Goal: Task Accomplishment & Management: Manage account settings

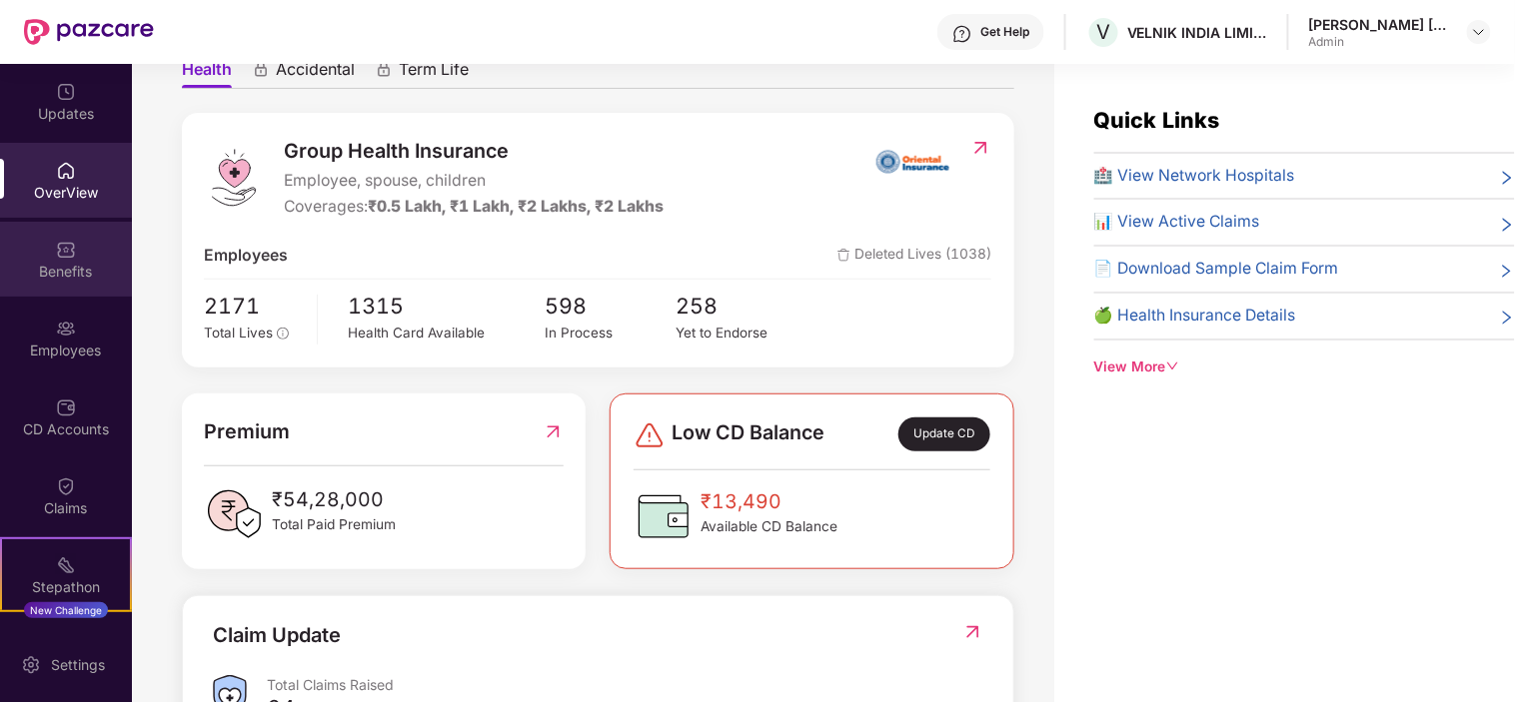
scroll to position [195, 0]
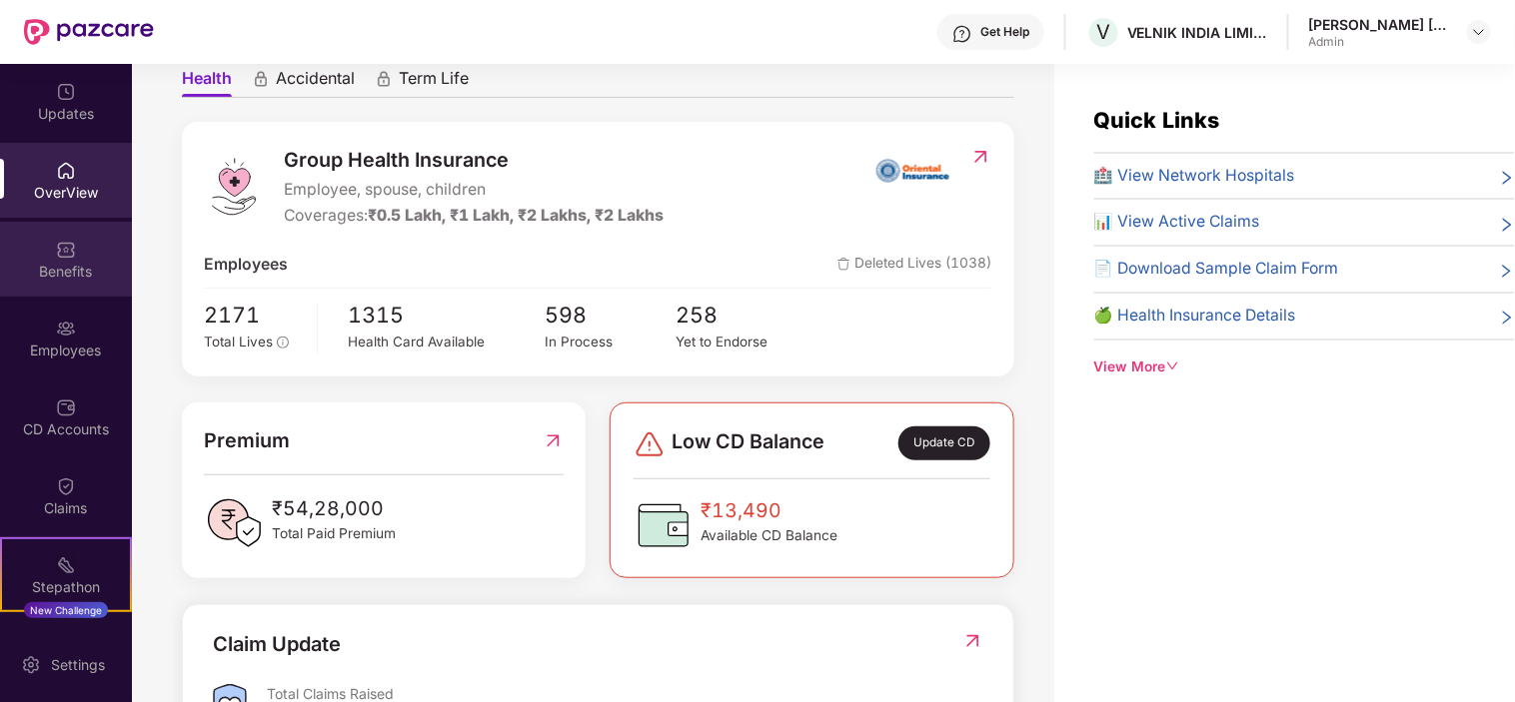
click at [67, 276] on div "Benefits" at bounding box center [66, 272] width 132 height 20
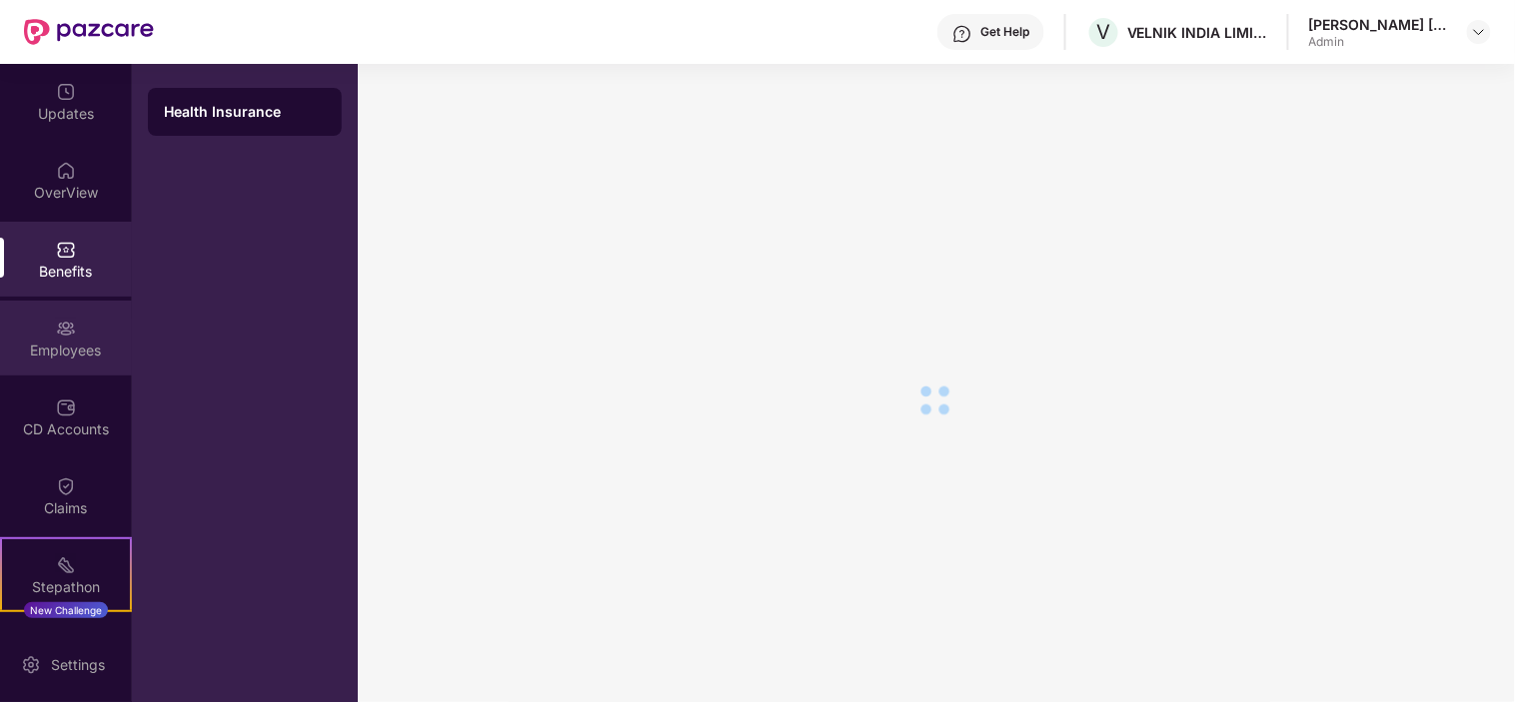
click at [64, 335] on img at bounding box center [66, 329] width 20 height 20
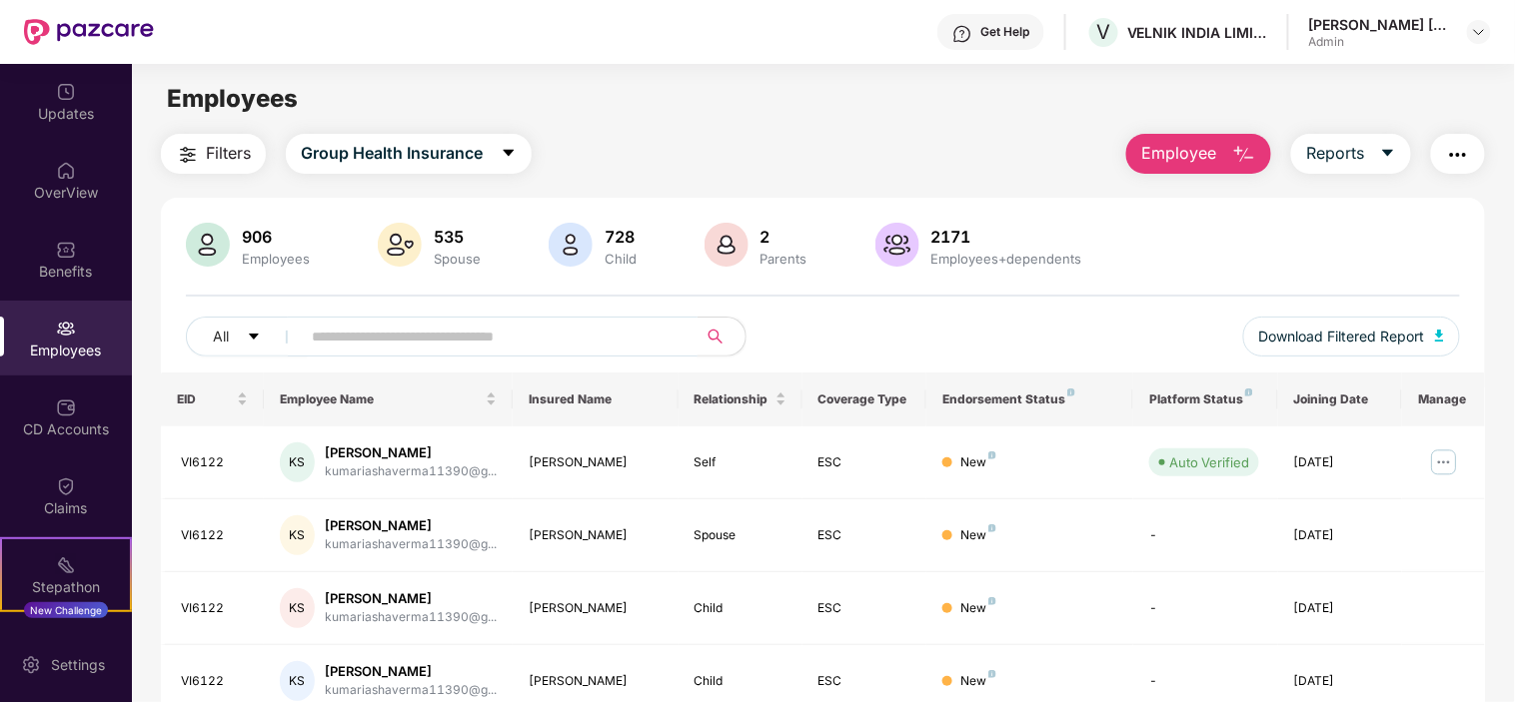
click at [343, 325] on input "text" at bounding box center [491, 337] width 359 height 30
click at [1445, 448] on img at bounding box center [1444, 463] width 32 height 32
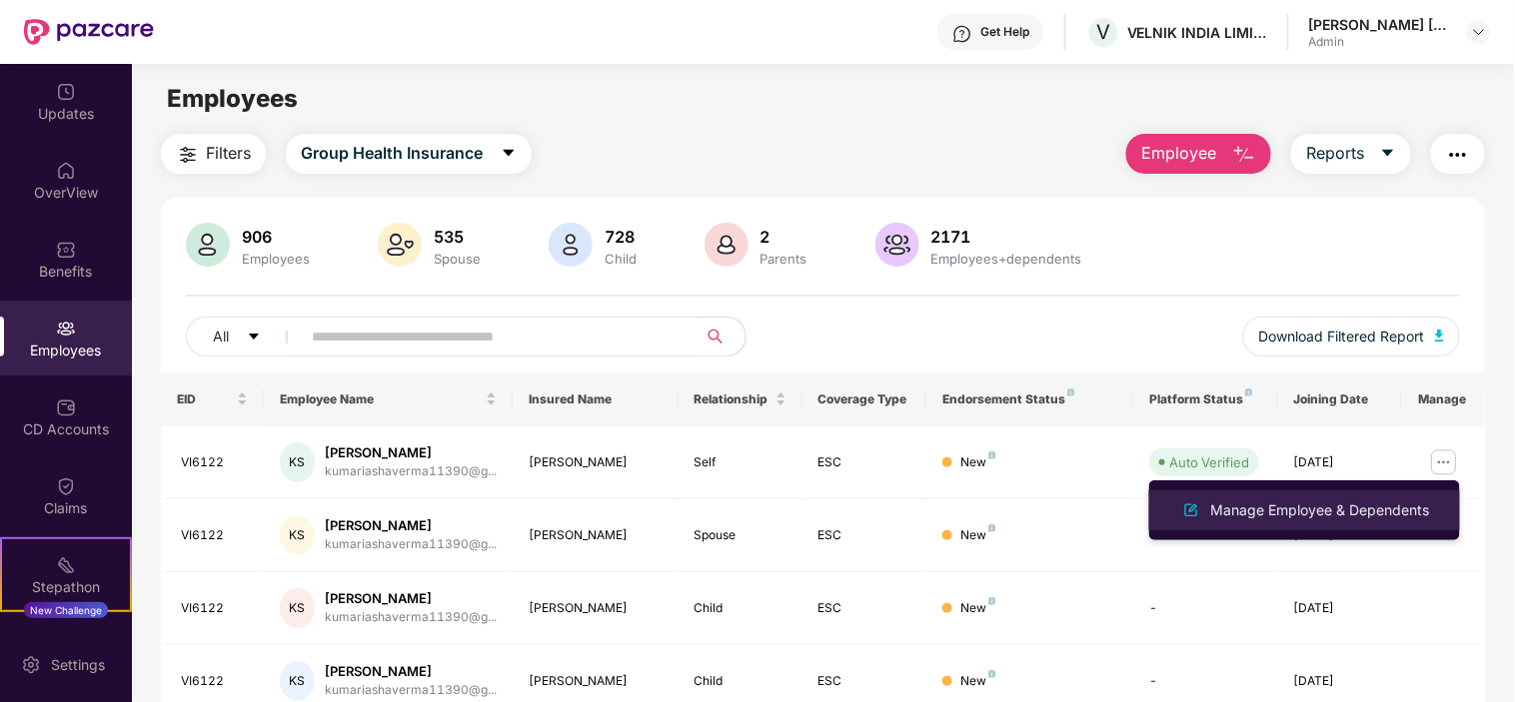
click at [1262, 518] on div "Manage Employee & Dependents" at bounding box center [1320, 511] width 227 height 22
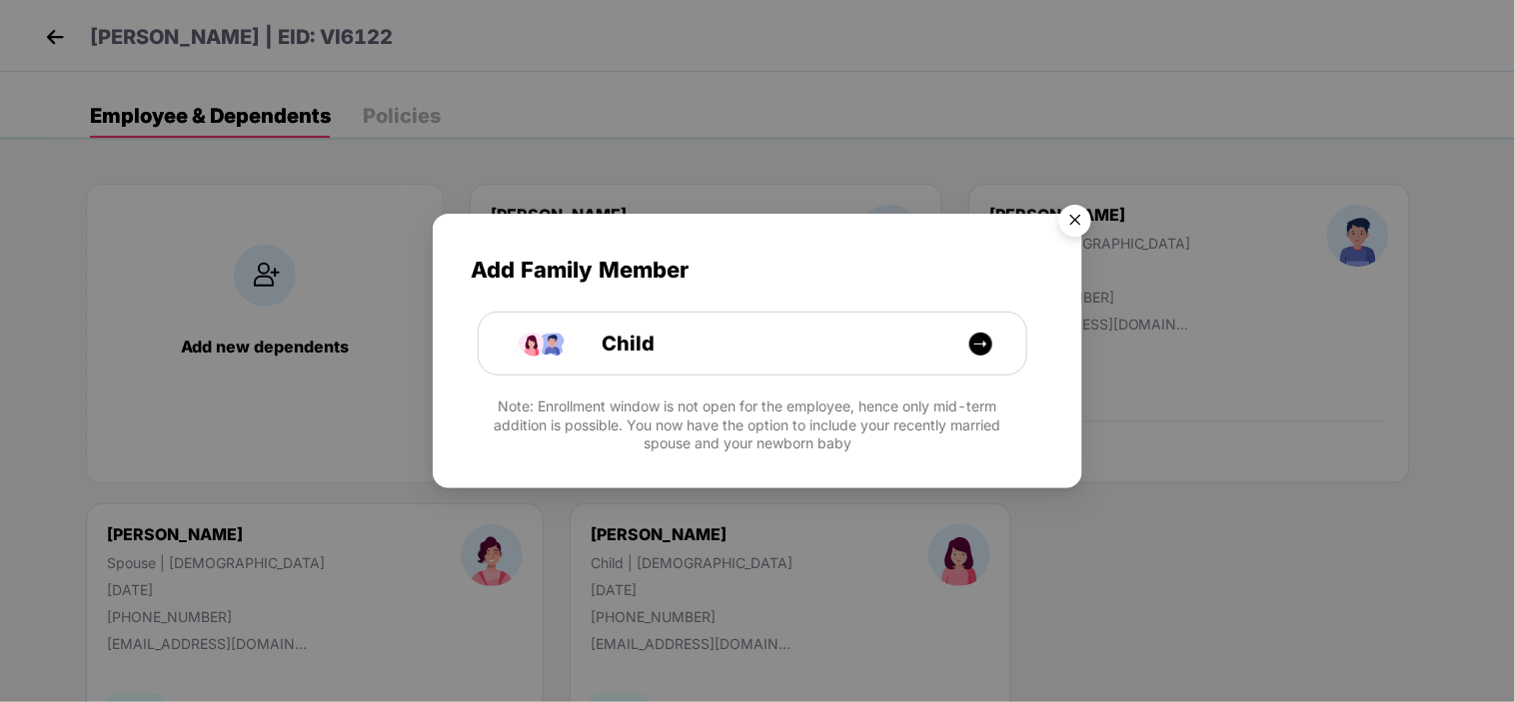
click at [1077, 223] on img "Close" at bounding box center [1075, 224] width 56 height 56
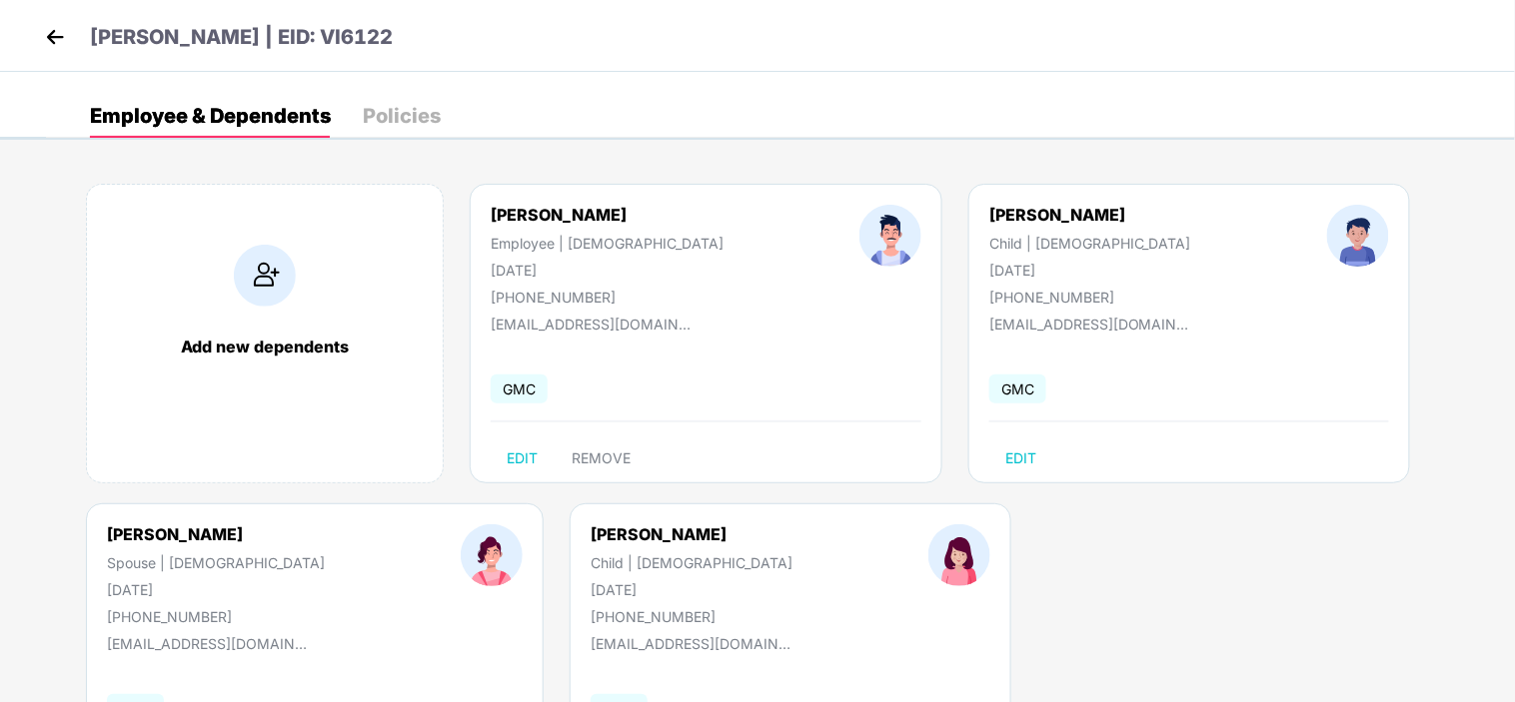
click at [46, 38] on img at bounding box center [55, 37] width 30 height 30
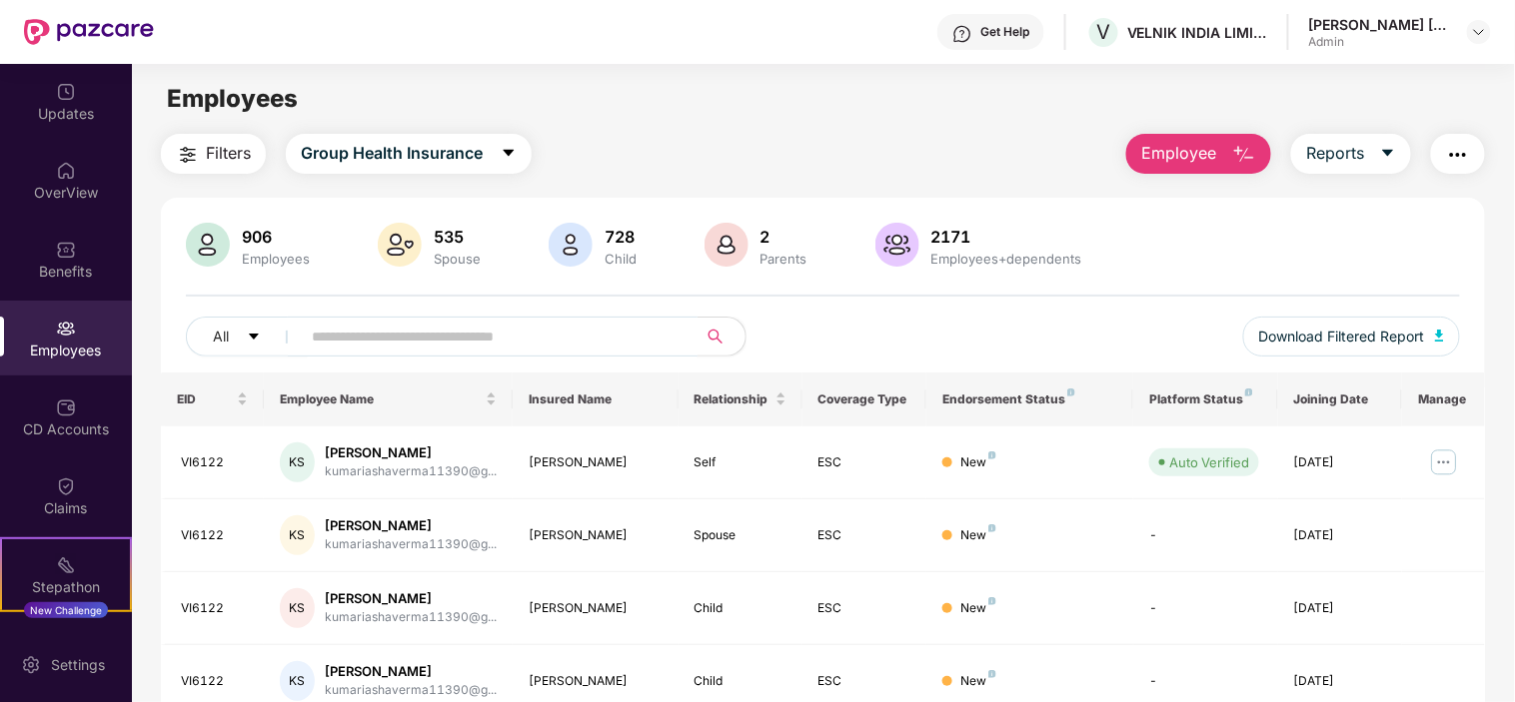
click at [357, 341] on input "text" at bounding box center [491, 337] width 359 height 30
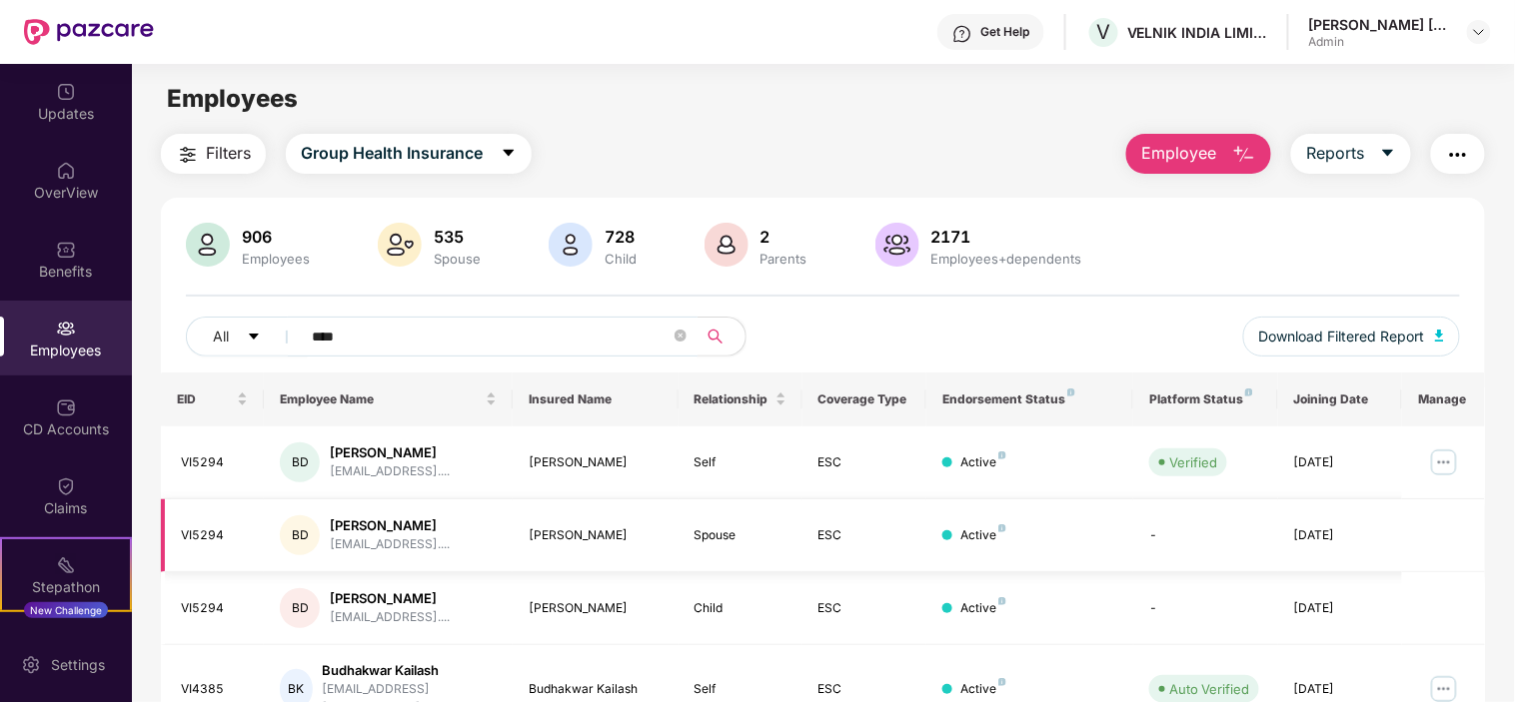
scroll to position [222, 0]
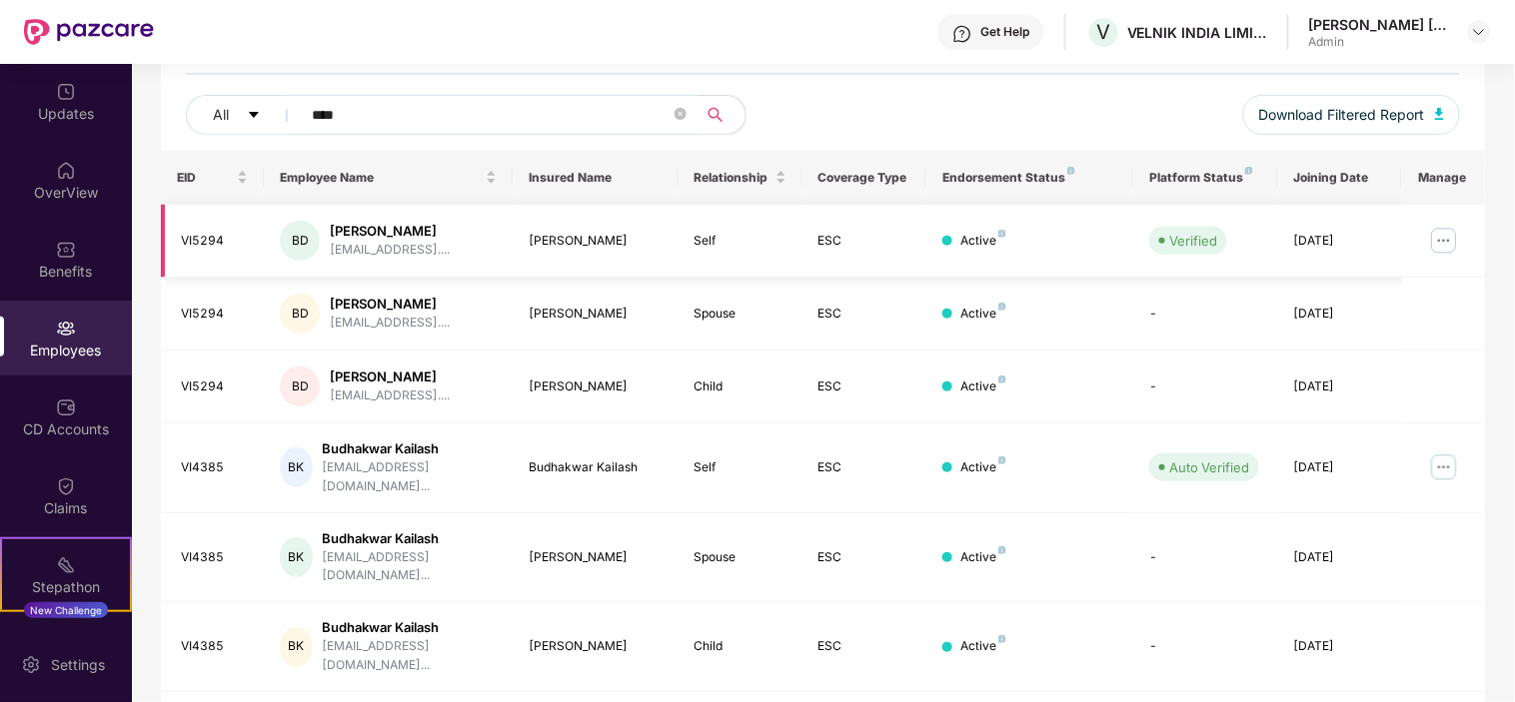
type input "****"
click at [1437, 241] on img at bounding box center [1444, 241] width 32 height 32
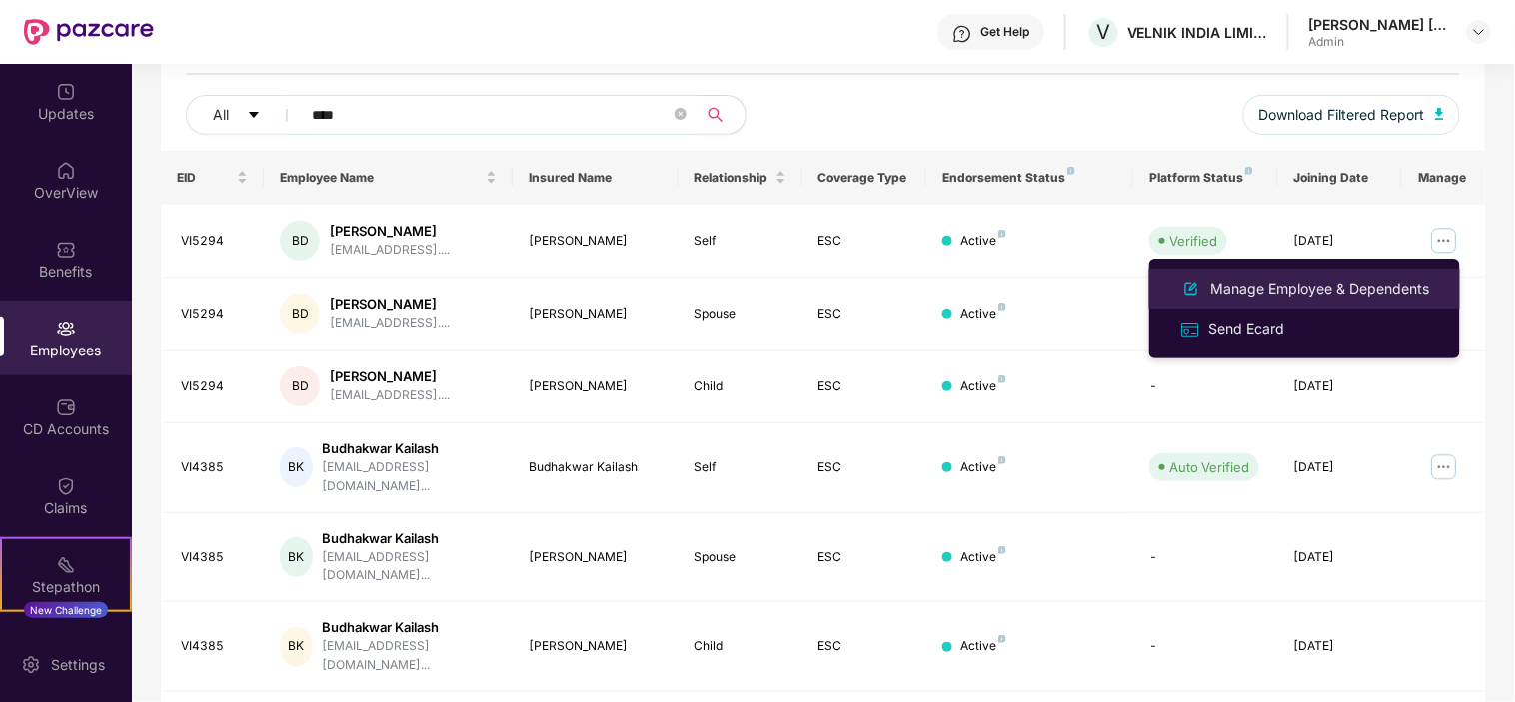
click at [1354, 285] on div "Manage Employee & Dependents" at bounding box center [1320, 289] width 227 height 22
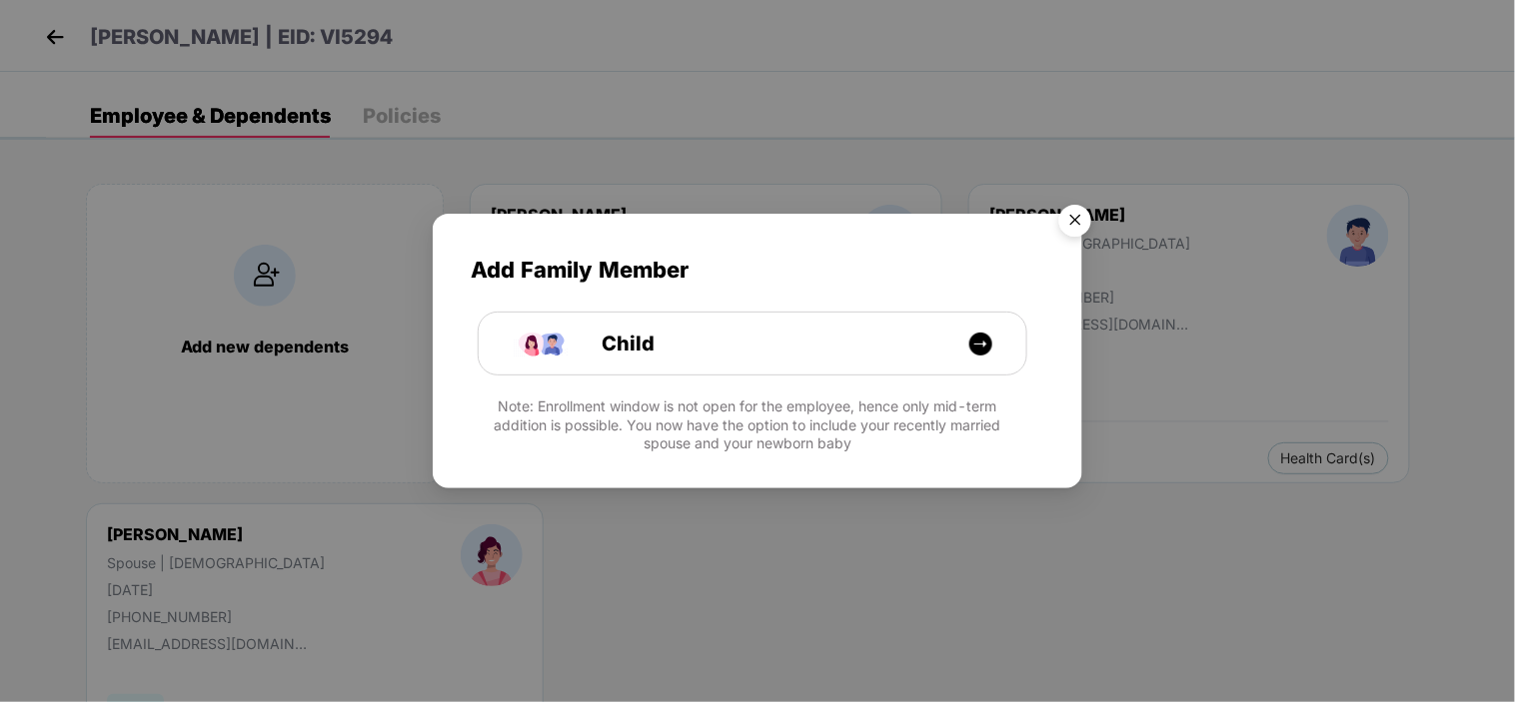
click at [1090, 220] on img "Close" at bounding box center [1075, 224] width 56 height 56
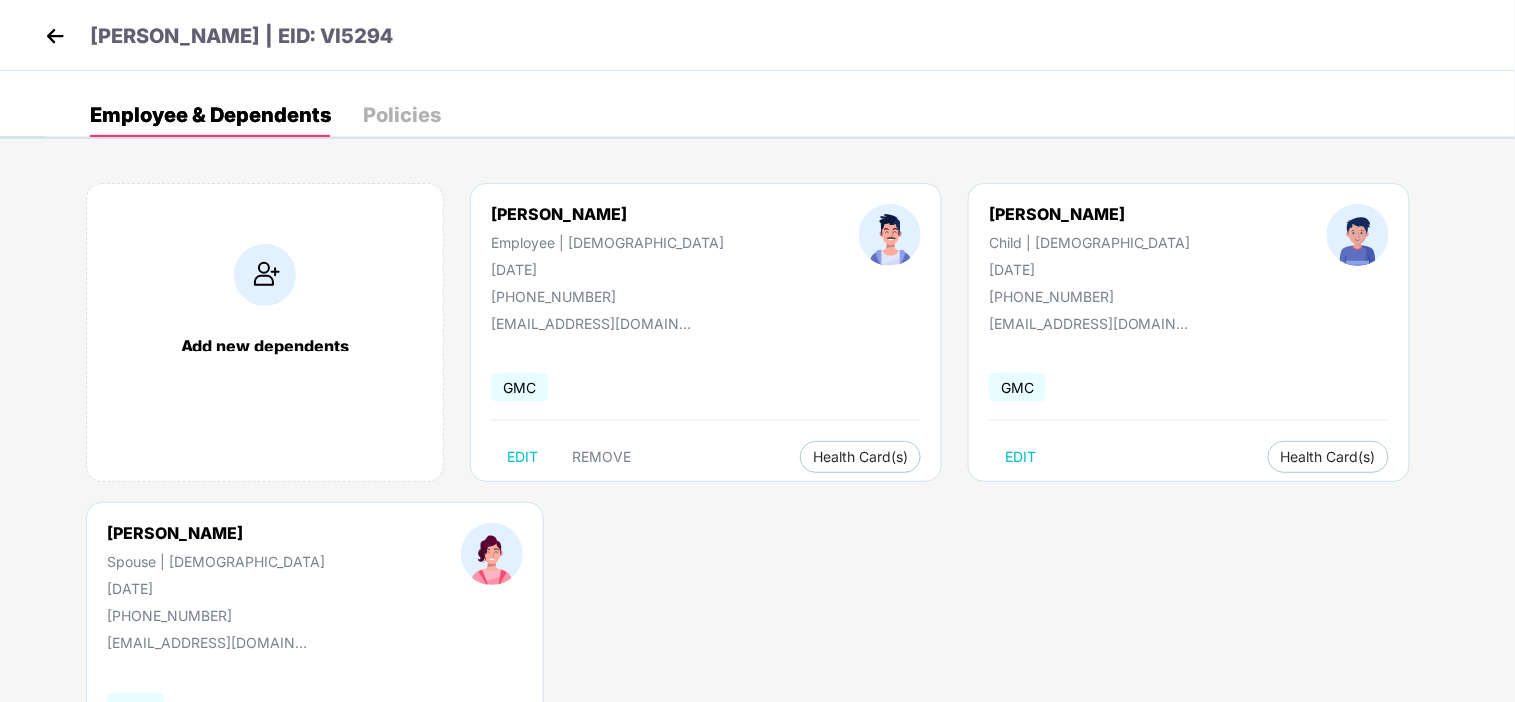
scroll to position [0, 0]
click at [256, 288] on img at bounding box center [265, 276] width 62 height 62
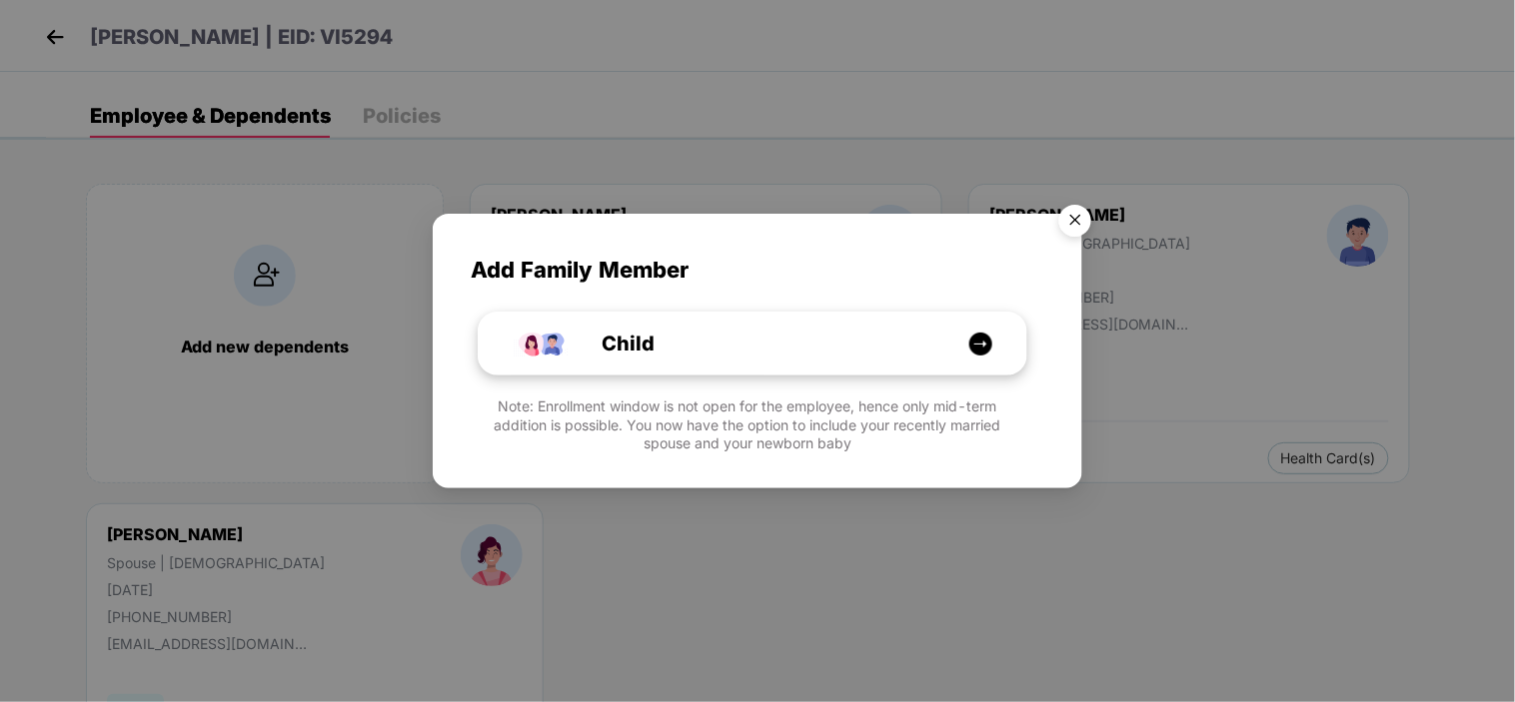
click at [809, 342] on div "Child" at bounding box center [762, 344] width 411 height 31
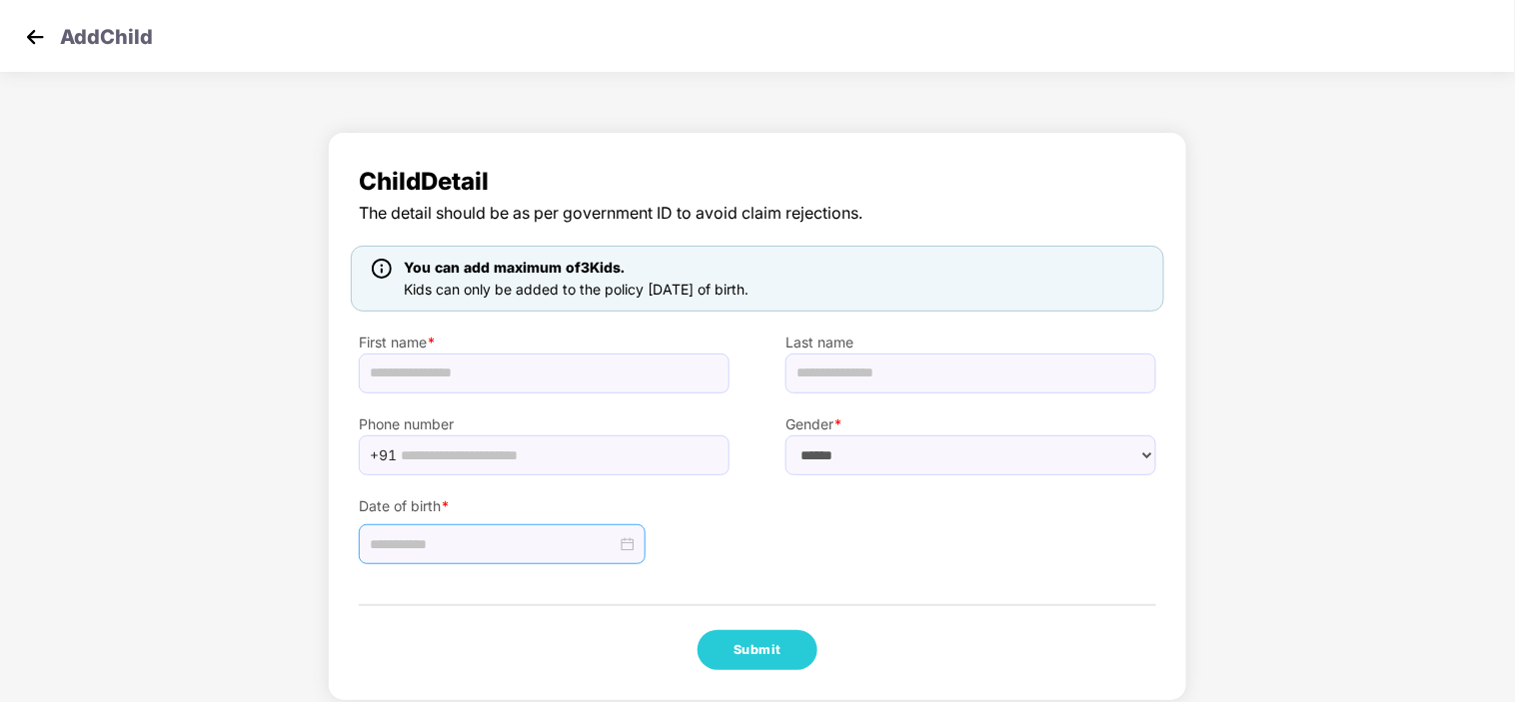
click at [624, 545] on div at bounding box center [502, 544] width 265 height 22
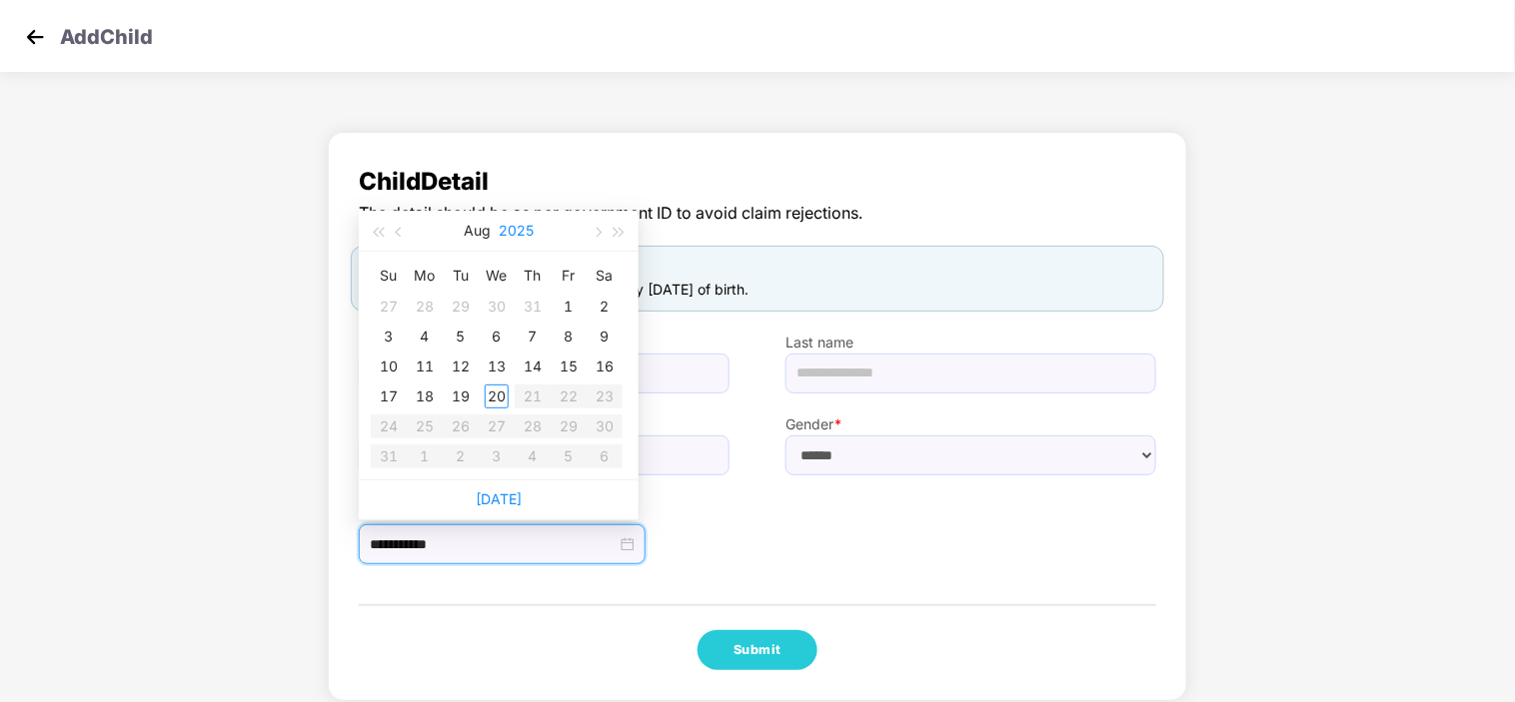
type input "**********"
click at [402, 230] on span "button" at bounding box center [401, 233] width 10 height 10
click at [594, 230] on span "button" at bounding box center [596, 233] width 10 height 10
type input "**********"
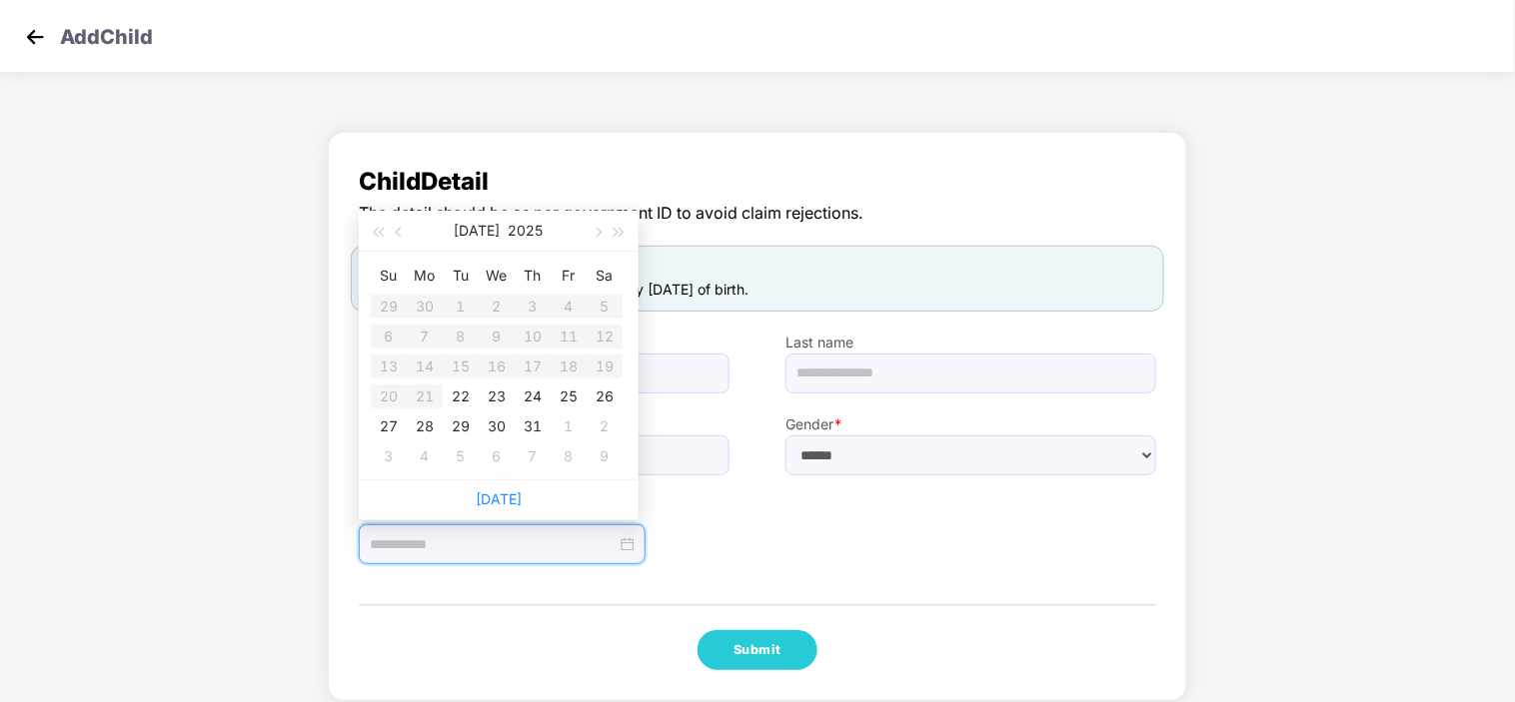
type input "**********"
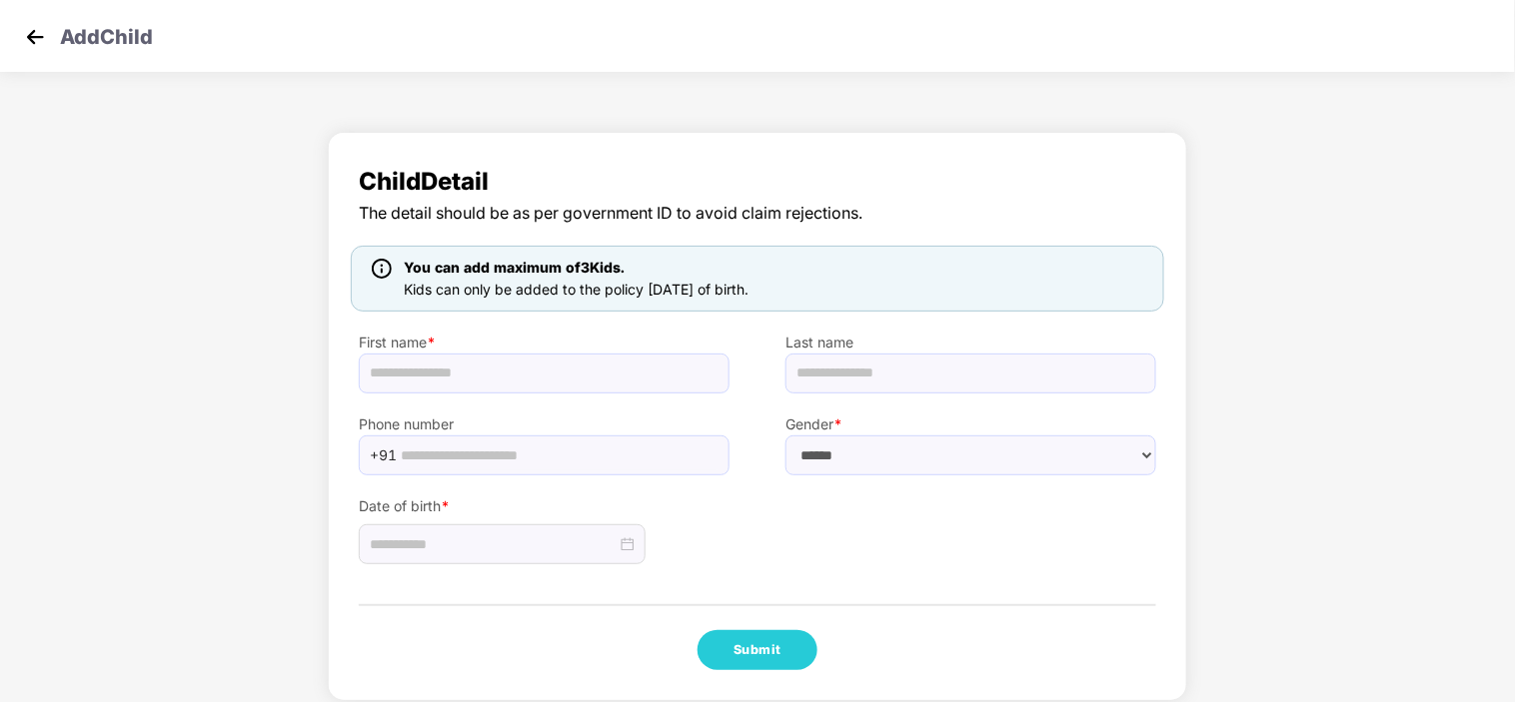
click at [997, 555] on div "Date of birth *" at bounding box center [757, 521] width 853 height 90
click at [25, 43] on img at bounding box center [35, 37] width 30 height 30
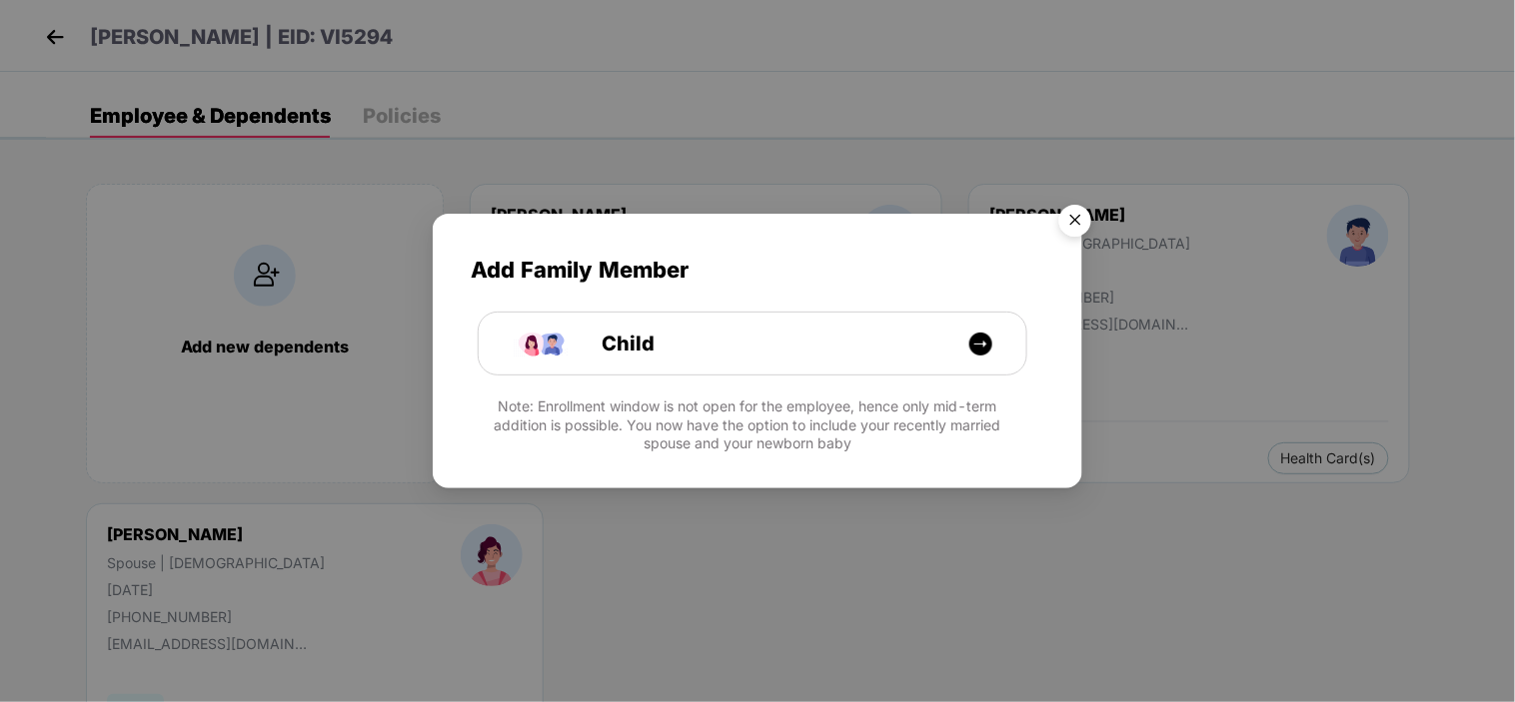
click at [1075, 221] on img "Close" at bounding box center [1075, 224] width 56 height 56
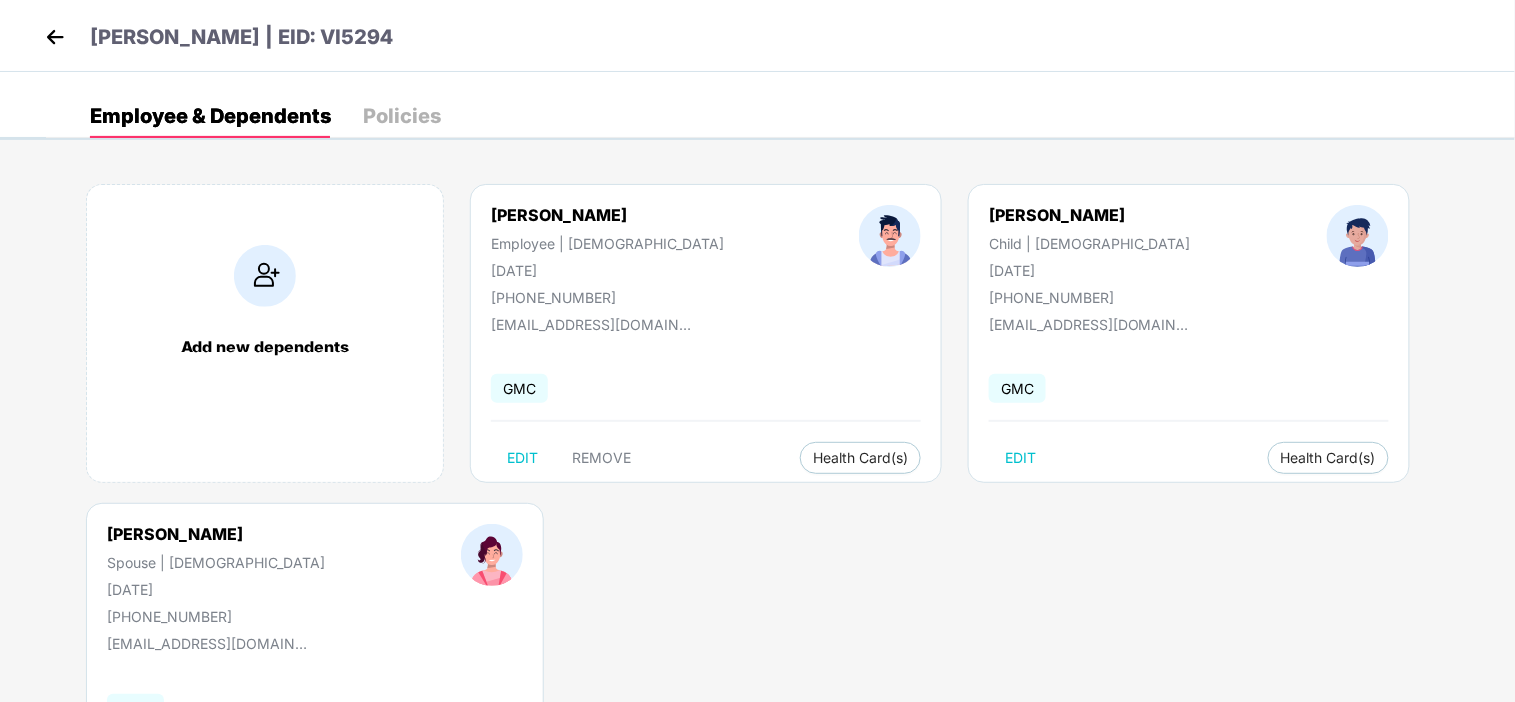
click at [981, 570] on div "Add new dependents Budhrao Deshmukh Employee | Male 13 Mar 1985 +919755403345 d…" at bounding box center [780, 503] width 1469 height 699
click at [280, 276] on img at bounding box center [265, 276] width 62 height 62
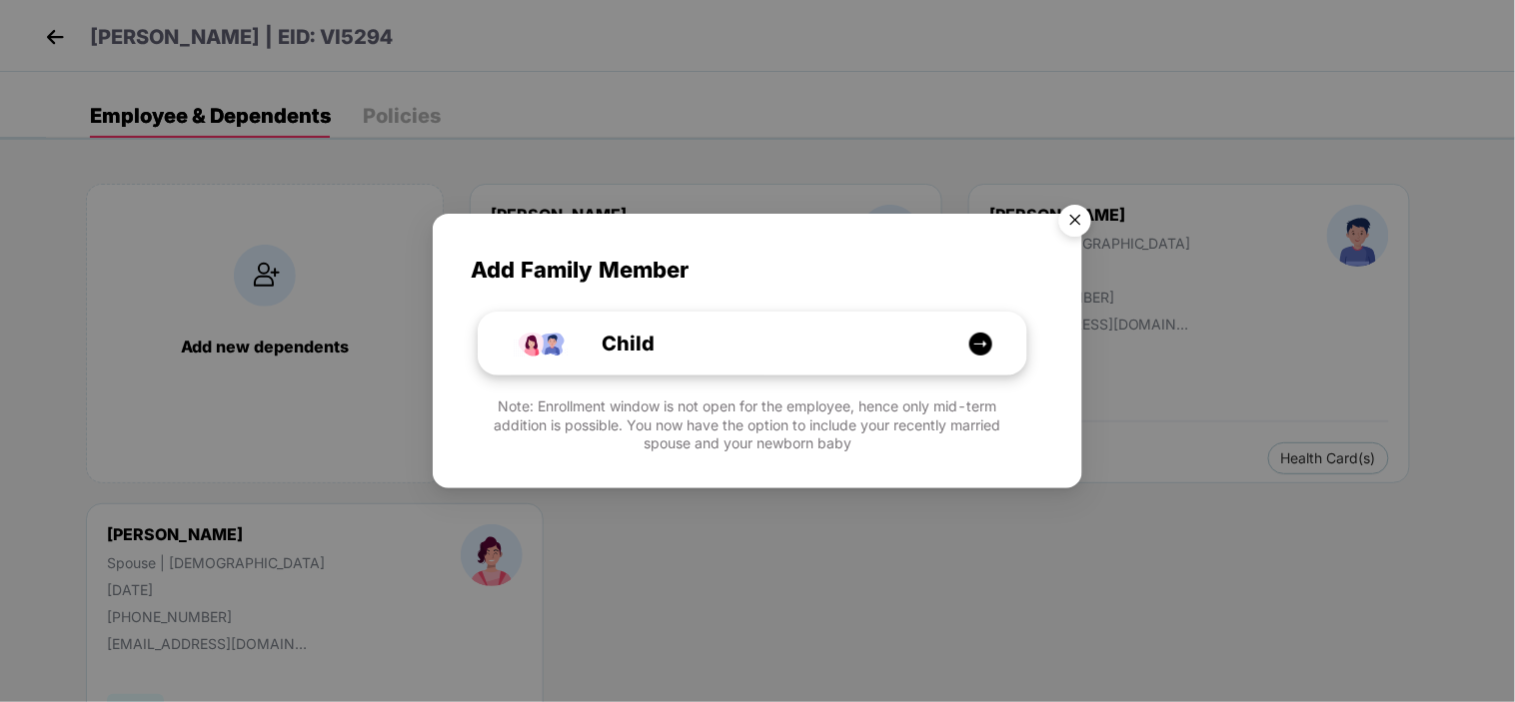
click at [991, 351] on img at bounding box center [980, 344] width 25 height 25
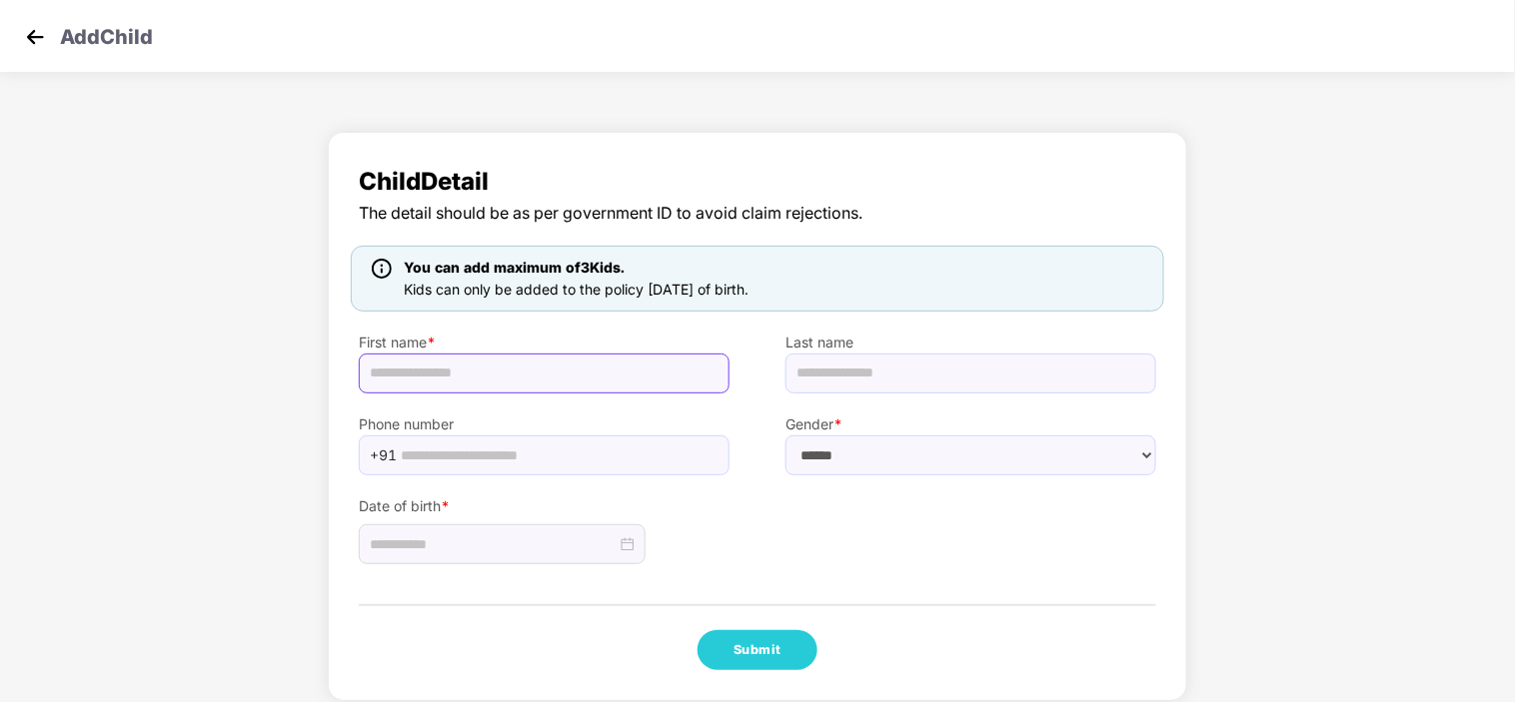
click at [488, 373] on input "text" at bounding box center [544, 374] width 371 height 40
click at [36, 30] on img at bounding box center [35, 37] width 30 height 30
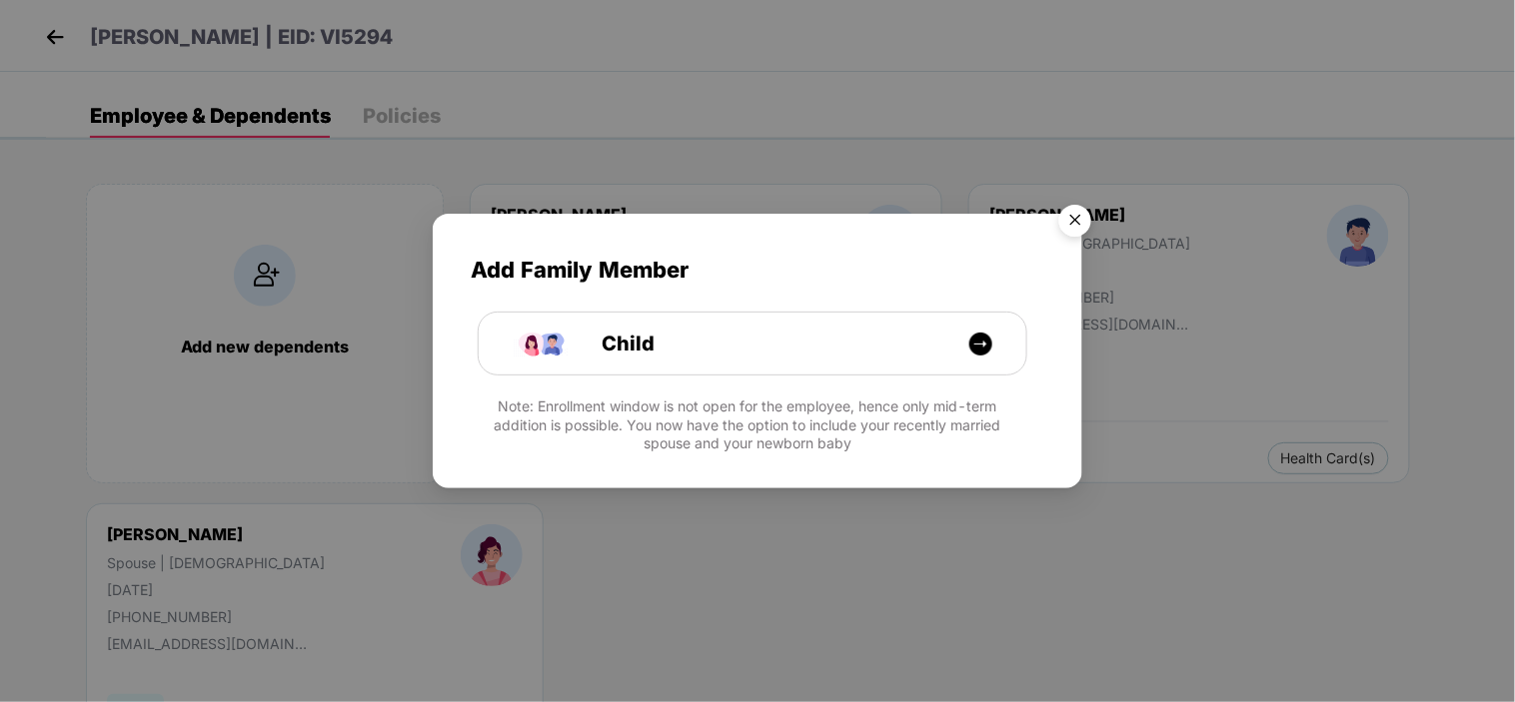
click at [1077, 218] on img "Close" at bounding box center [1075, 224] width 56 height 56
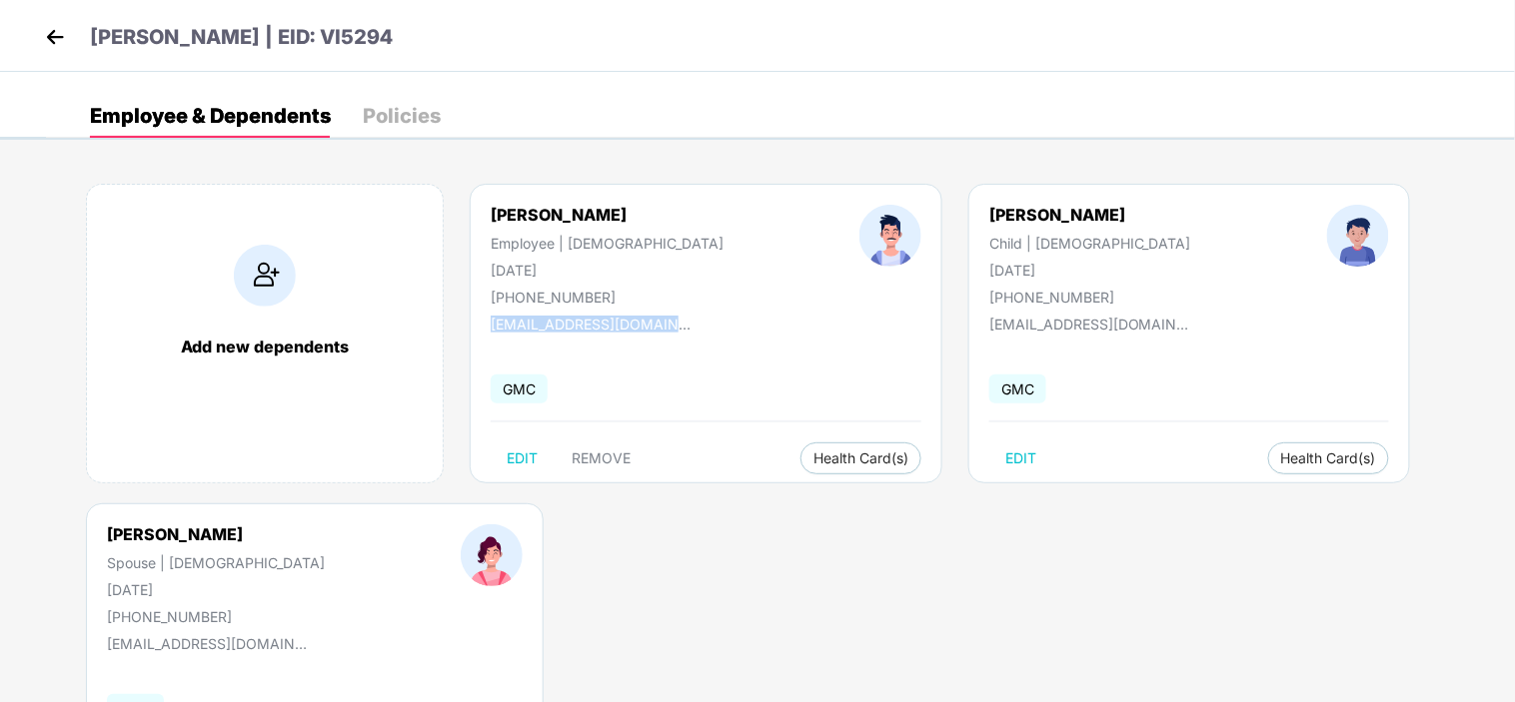
drag, startPoint x: 490, startPoint y: 326, endPoint x: 716, endPoint y: 334, distance: 226.9
click at [716, 334] on div "Budhrao Deshmukh Employee | Male 13 Mar 1985 +919755403345 deshmukhbudhrao@gmai…" at bounding box center [706, 334] width 473 height 300
drag, startPoint x: 912, startPoint y: 327, endPoint x: 1123, endPoint y: 322, distance: 210.9
click at [1123, 322] on div "Kunal Deshmukh Child | Male 24 Mar 2018 +919755403345 deshmukhbudhrao@gmail.com…" at bounding box center [1189, 334] width 442 height 300
drag, startPoint x: 600, startPoint y: 292, endPoint x: 474, endPoint y: 292, distance: 126.9
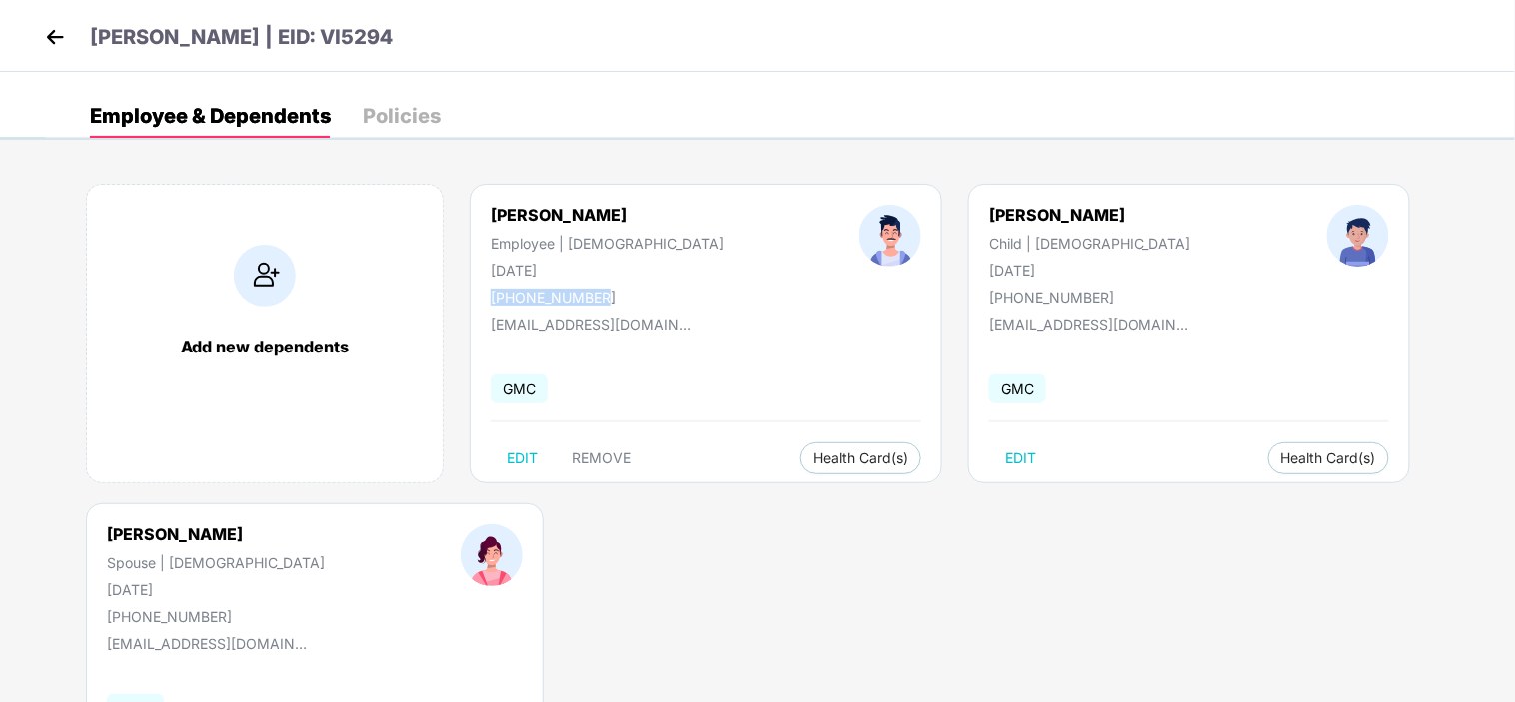
click at [474, 292] on div "Budhrao Deshmukh Employee | Male 13 Mar 1985 +919755403345" at bounding box center [607, 255] width 369 height 101
click at [63, 43] on img at bounding box center [55, 37] width 30 height 30
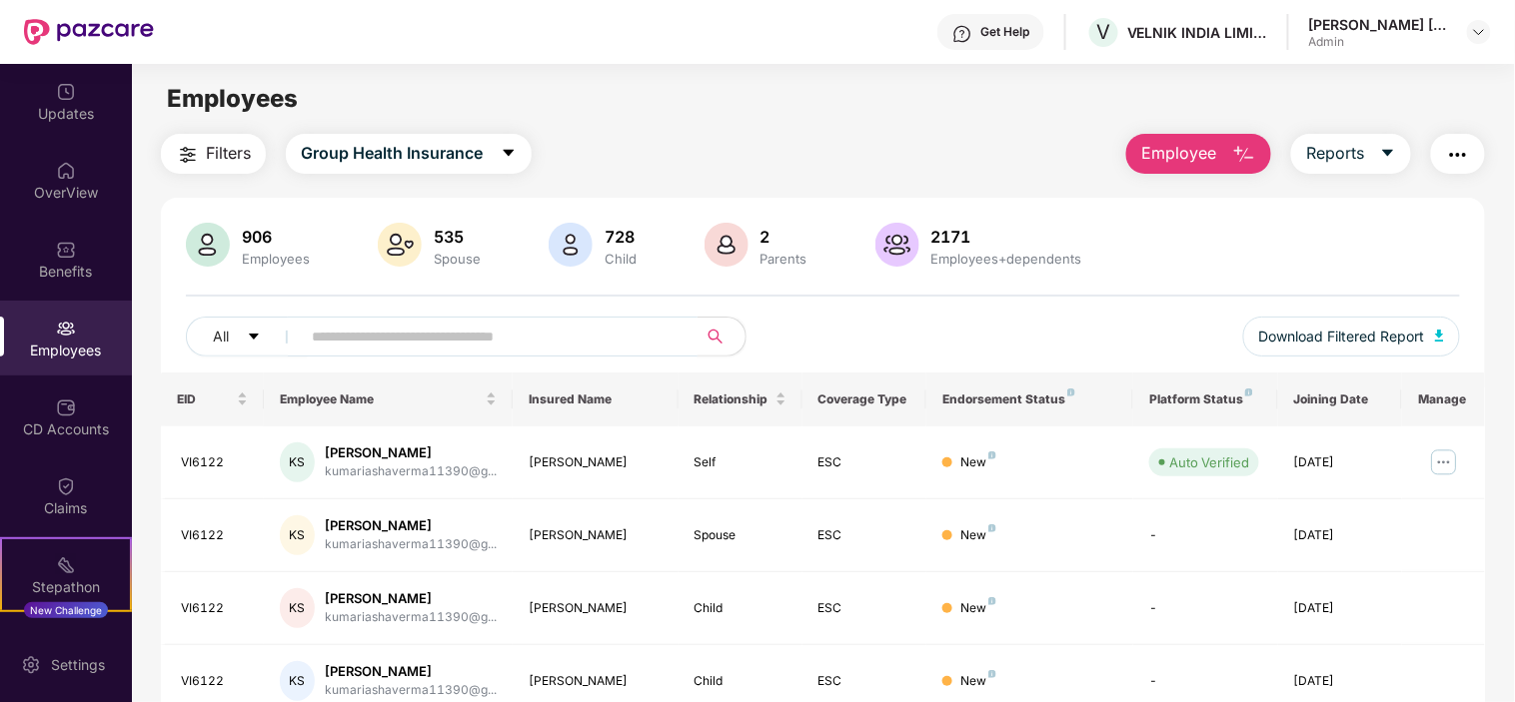
click at [367, 341] on input "text" at bounding box center [491, 337] width 359 height 30
paste input "******"
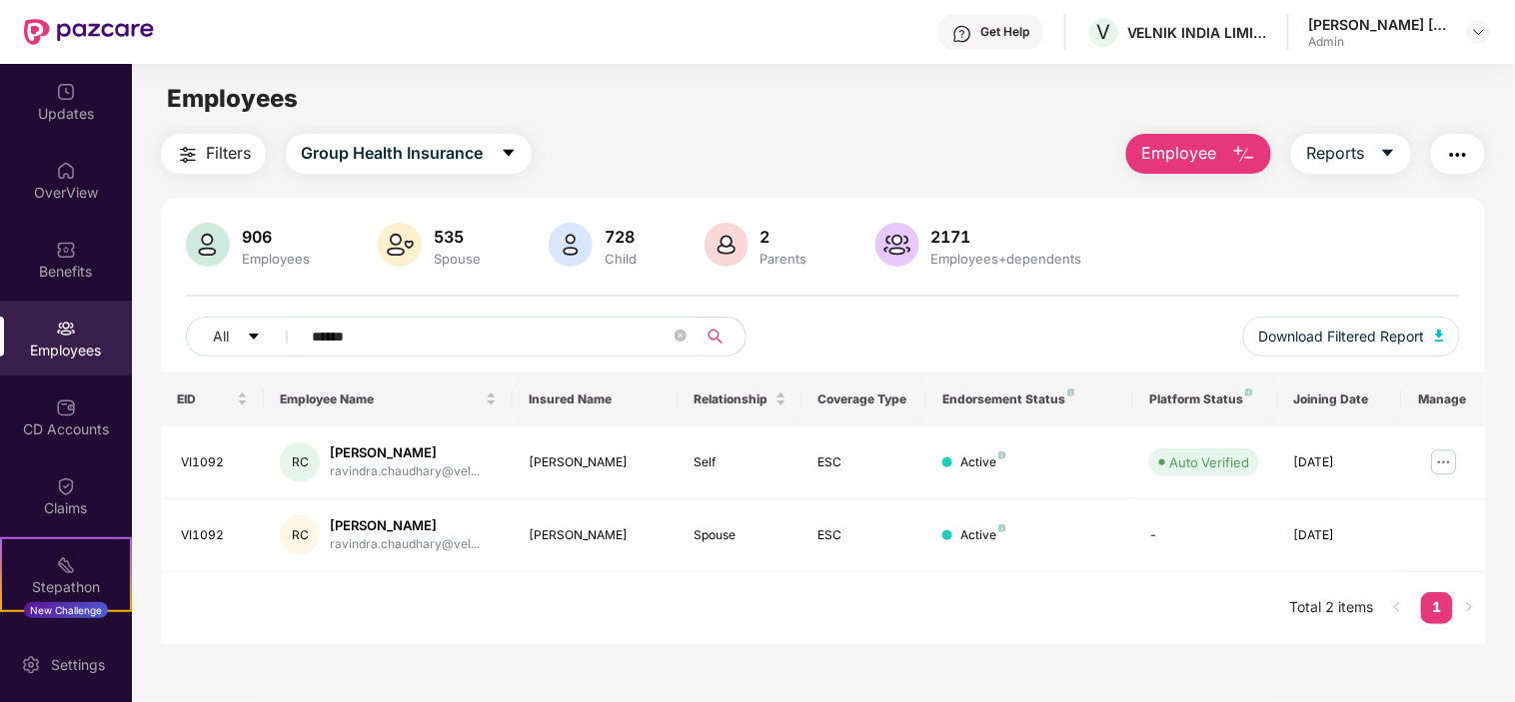
drag, startPoint x: 375, startPoint y: 332, endPoint x: 181, endPoint y: 314, distance: 194.7
click at [181, 314] on div "906 Employees 535 Spouse 728 Child 2 Parents 2171 Employees+dependents All ****…" at bounding box center [823, 298] width 1324 height 150
paste input "text"
drag, startPoint x: 315, startPoint y: 320, endPoint x: 15, endPoint y: 266, distance: 304.5
click at [15, 266] on div "Updates OverView Benefits Employees CD Accounts Claims Stepathon New Challenge …" at bounding box center [757, 383] width 1515 height 638
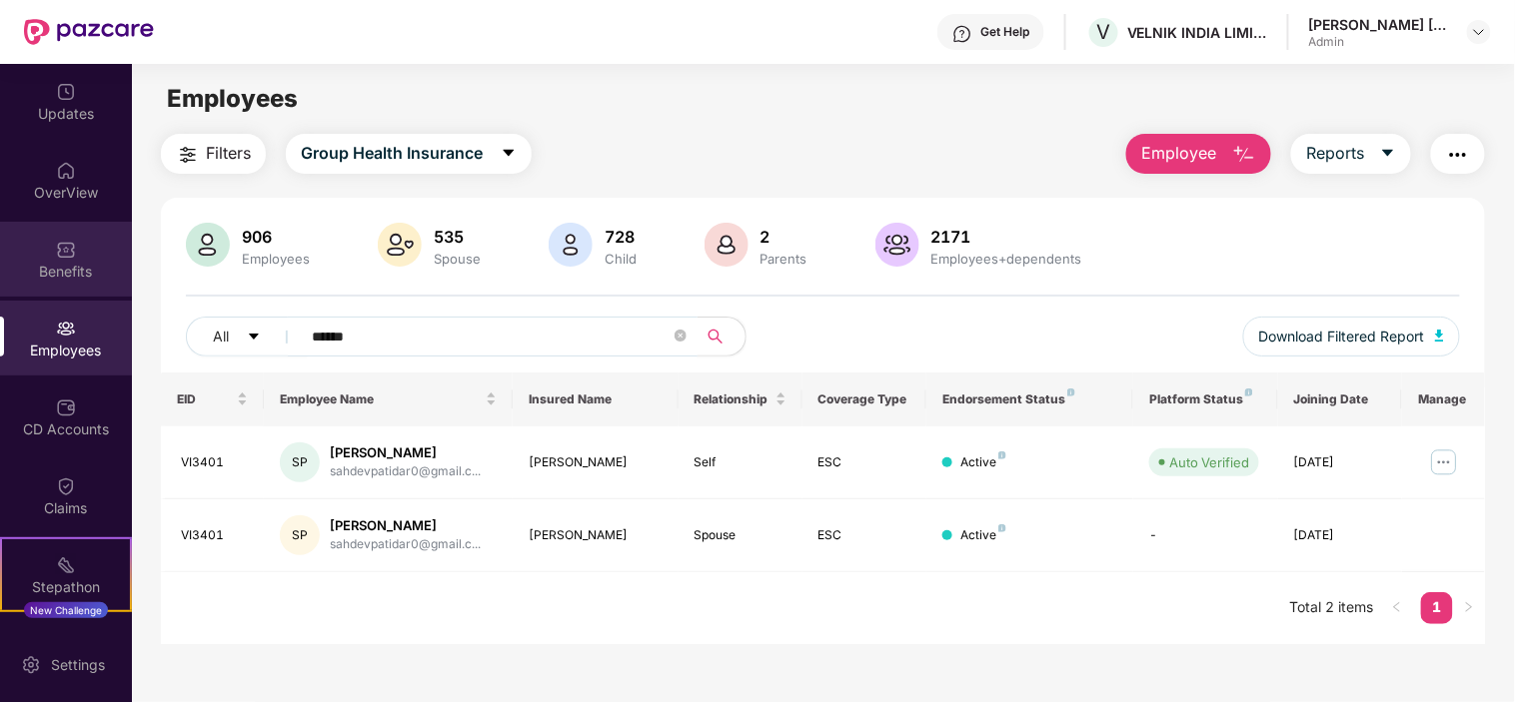
paste input "text"
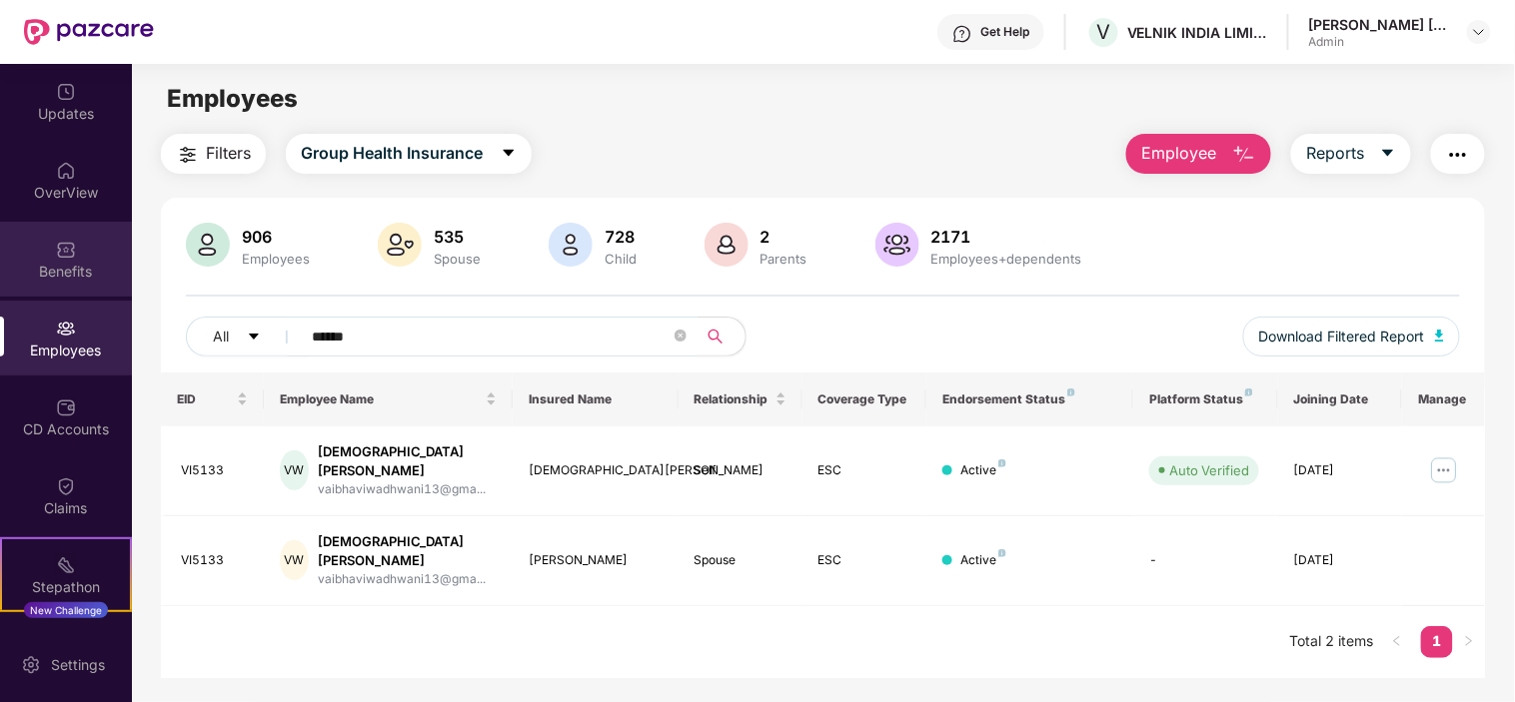
drag, startPoint x: 423, startPoint y: 336, endPoint x: 0, endPoint y: 276, distance: 426.8
click at [0, 276] on div "Updates OverView Benefits Employees CD Accounts Claims Stepathon New Challenge …" at bounding box center [757, 383] width 1515 height 638
paste input "text"
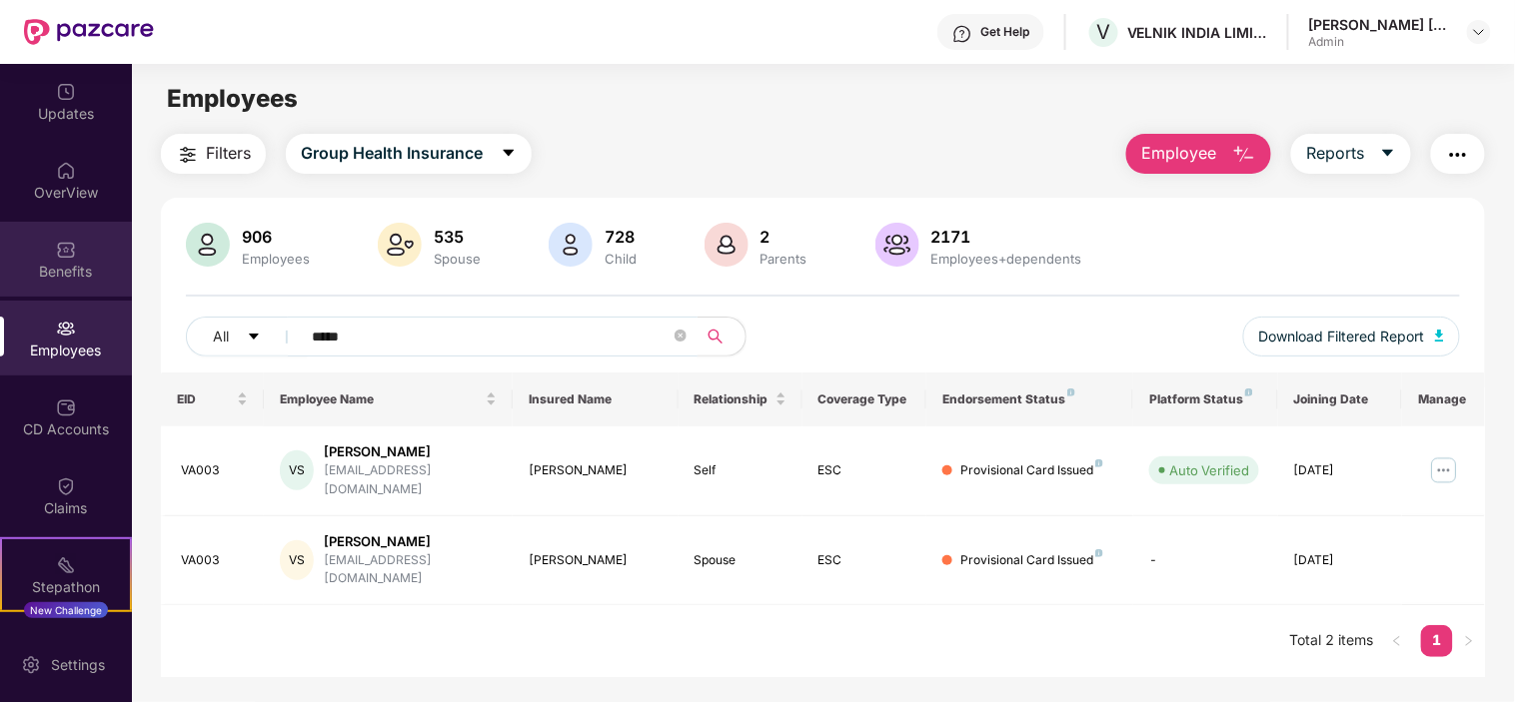
drag, startPoint x: 528, startPoint y: 337, endPoint x: 0, endPoint y: 265, distance: 532.4
click at [0, 265] on div "Updates OverView Benefits Employees CD Accounts Claims Stepathon New Challenge …" at bounding box center [757, 383] width 1515 height 638
paste input "*"
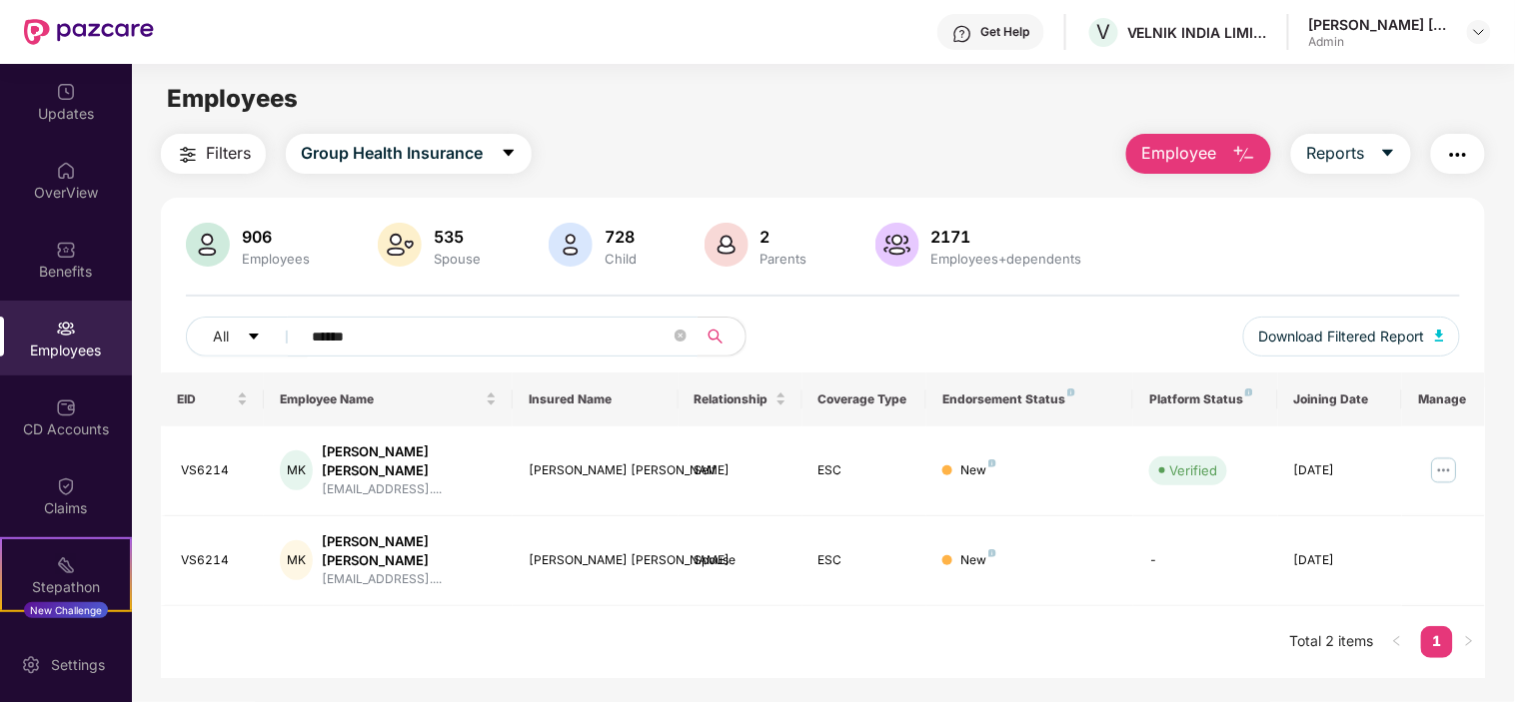
drag, startPoint x: 445, startPoint y: 343, endPoint x: 104, endPoint y: 298, distance: 343.6
click at [104, 298] on div "Updates OverView Benefits Employees CD Accounts Claims Stepathon New Challenge …" at bounding box center [757, 383] width 1515 height 638
paste input "text"
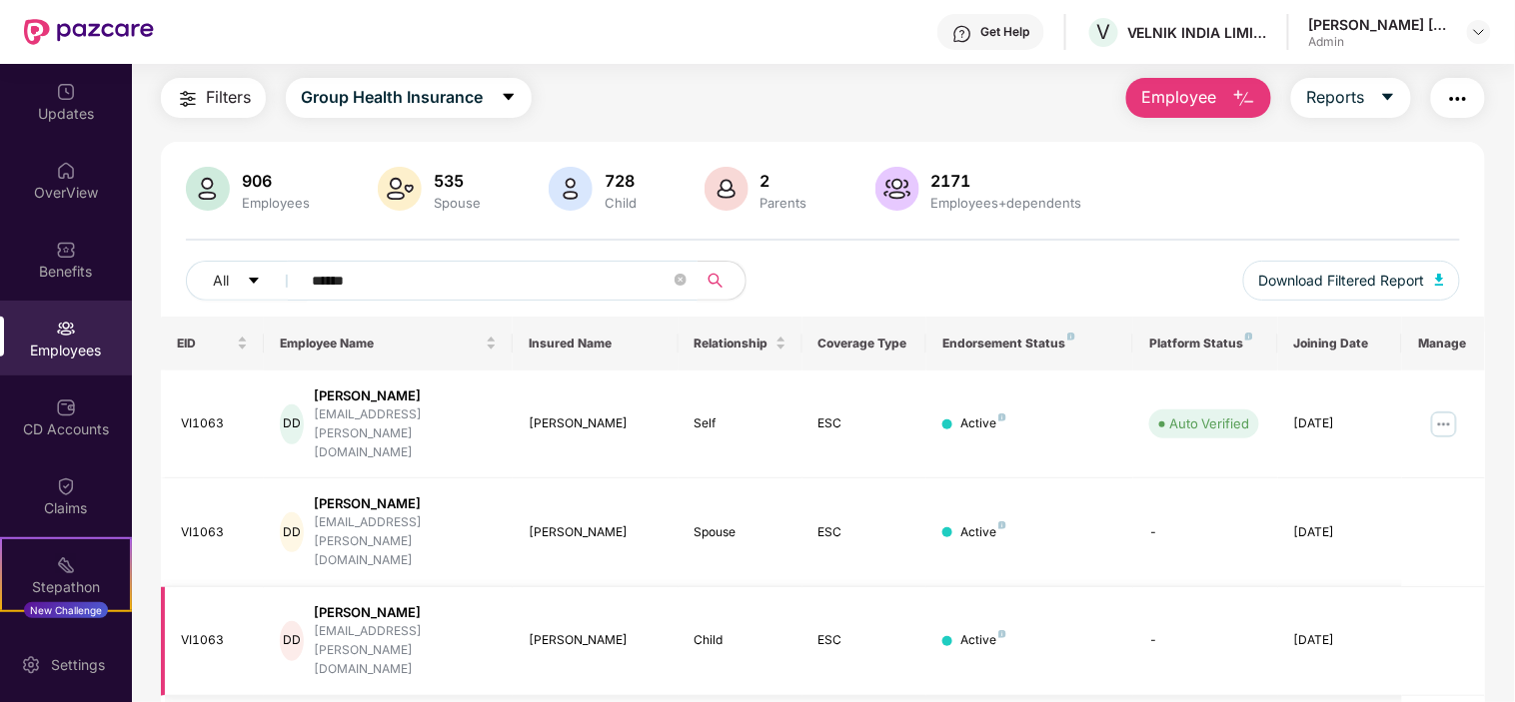
scroll to position [87, 0]
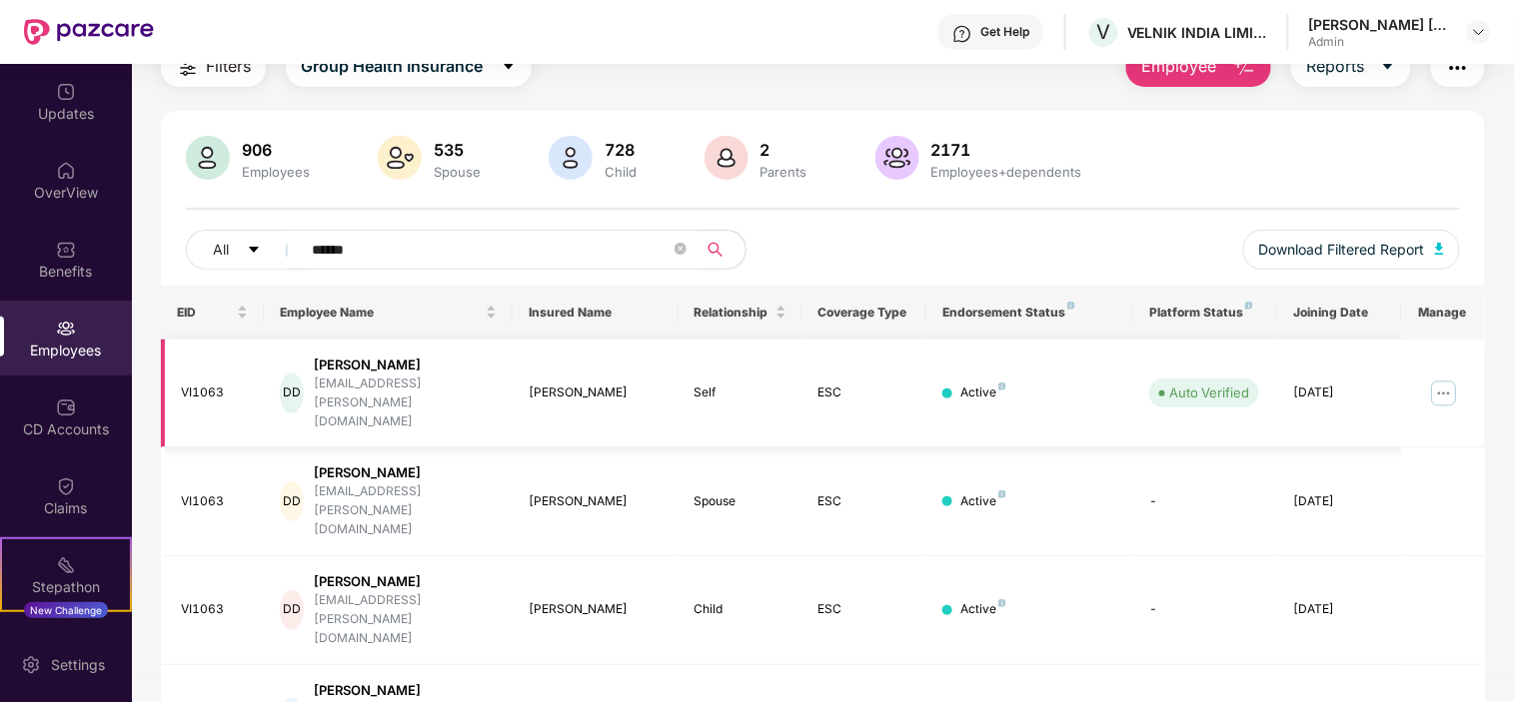
type input "******"
click at [1451, 378] on img at bounding box center [1444, 394] width 32 height 32
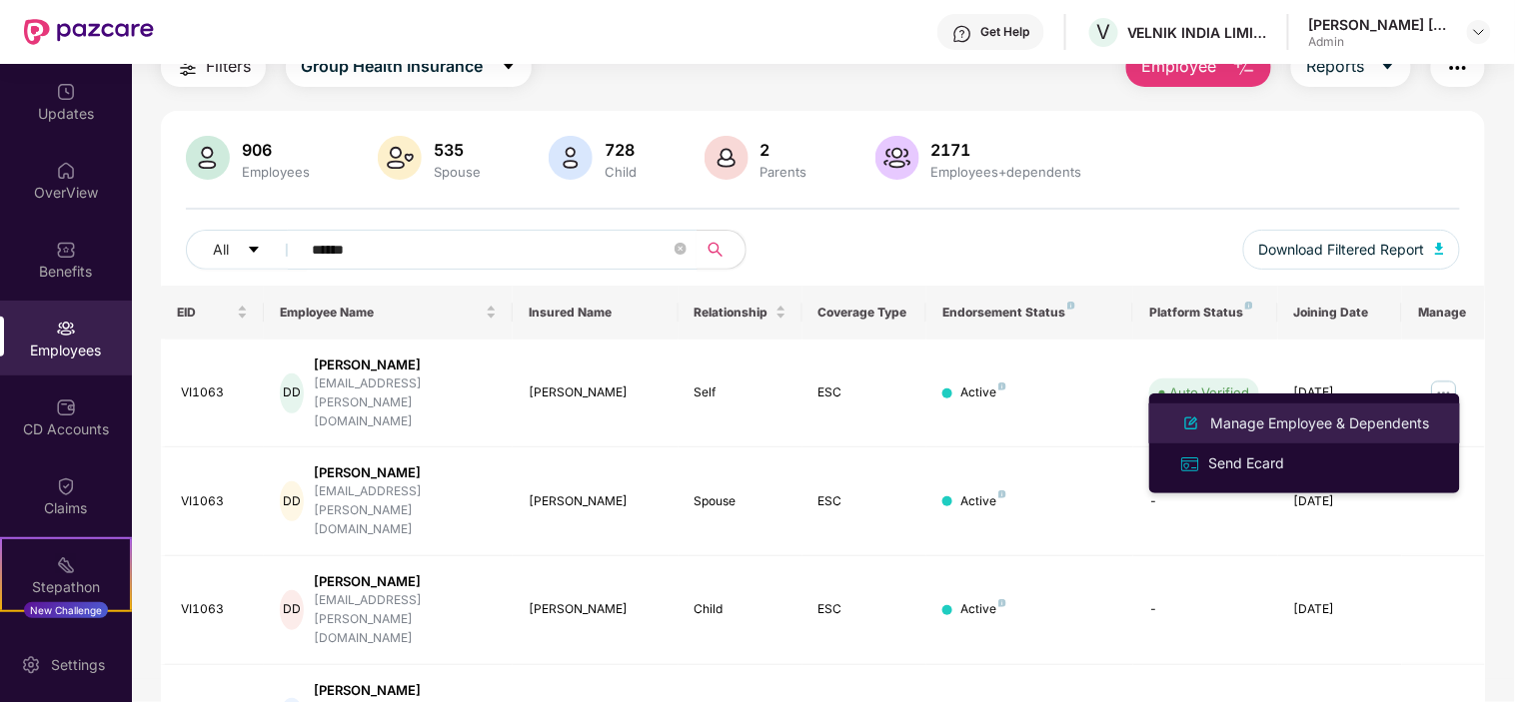
click at [1284, 427] on div "Manage Employee & Dependents" at bounding box center [1320, 424] width 227 height 22
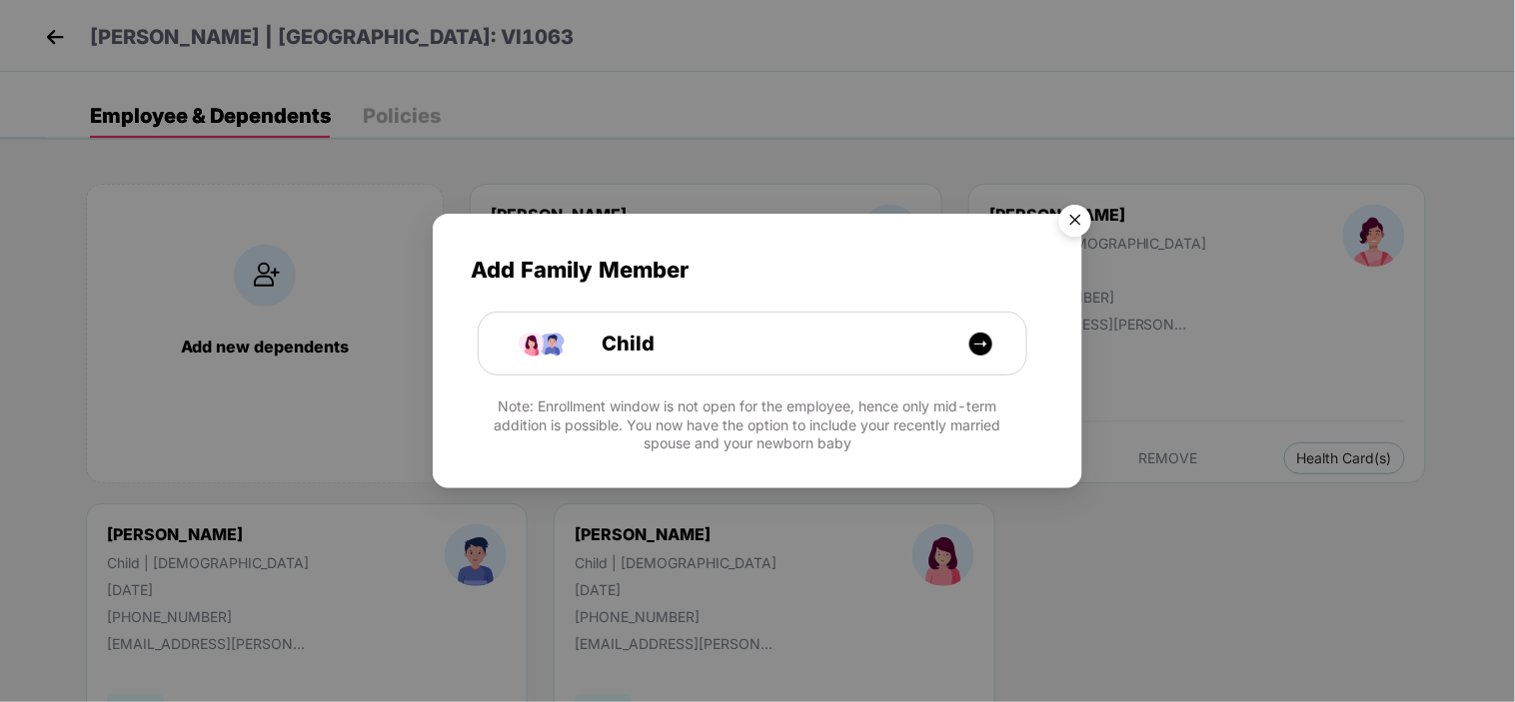
click at [1070, 225] on img "Close" at bounding box center [1075, 224] width 56 height 56
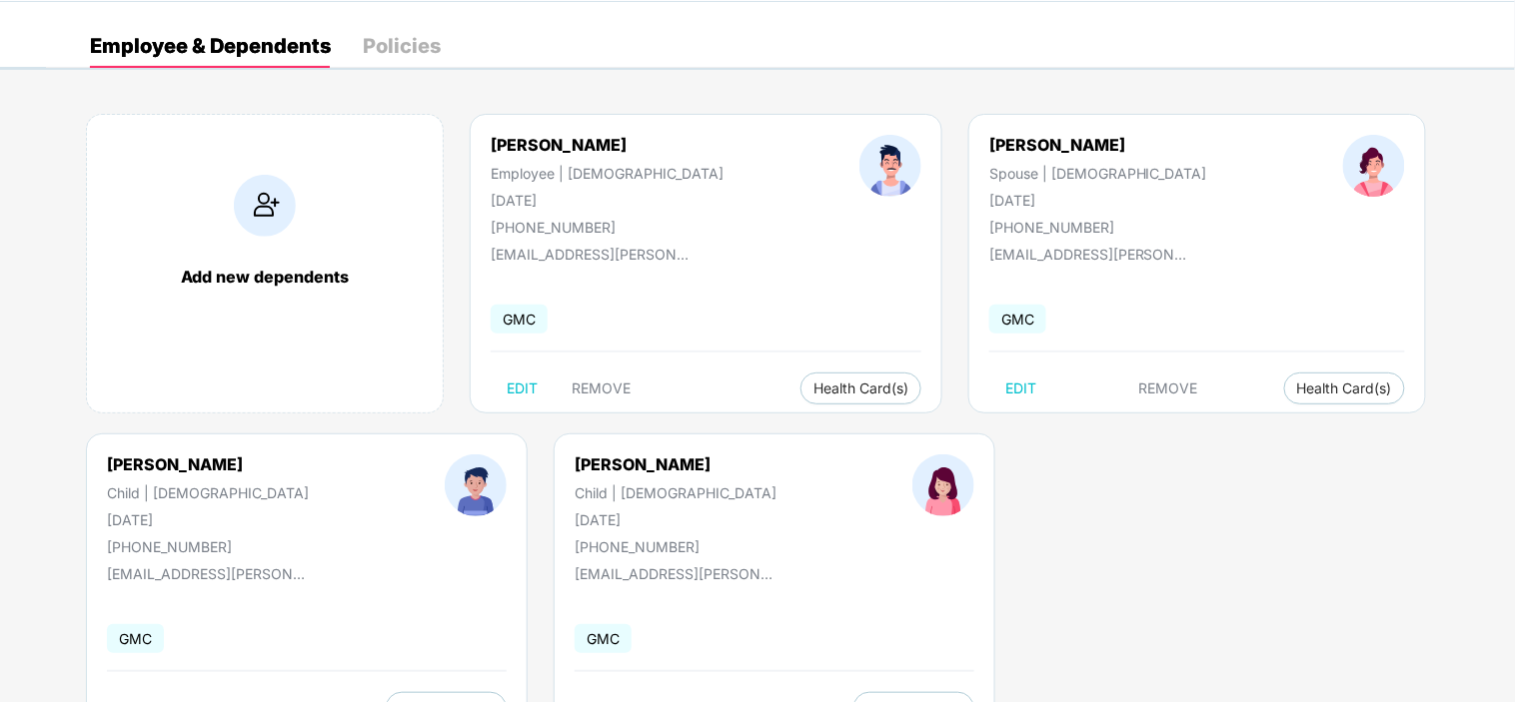
scroll to position [0, 0]
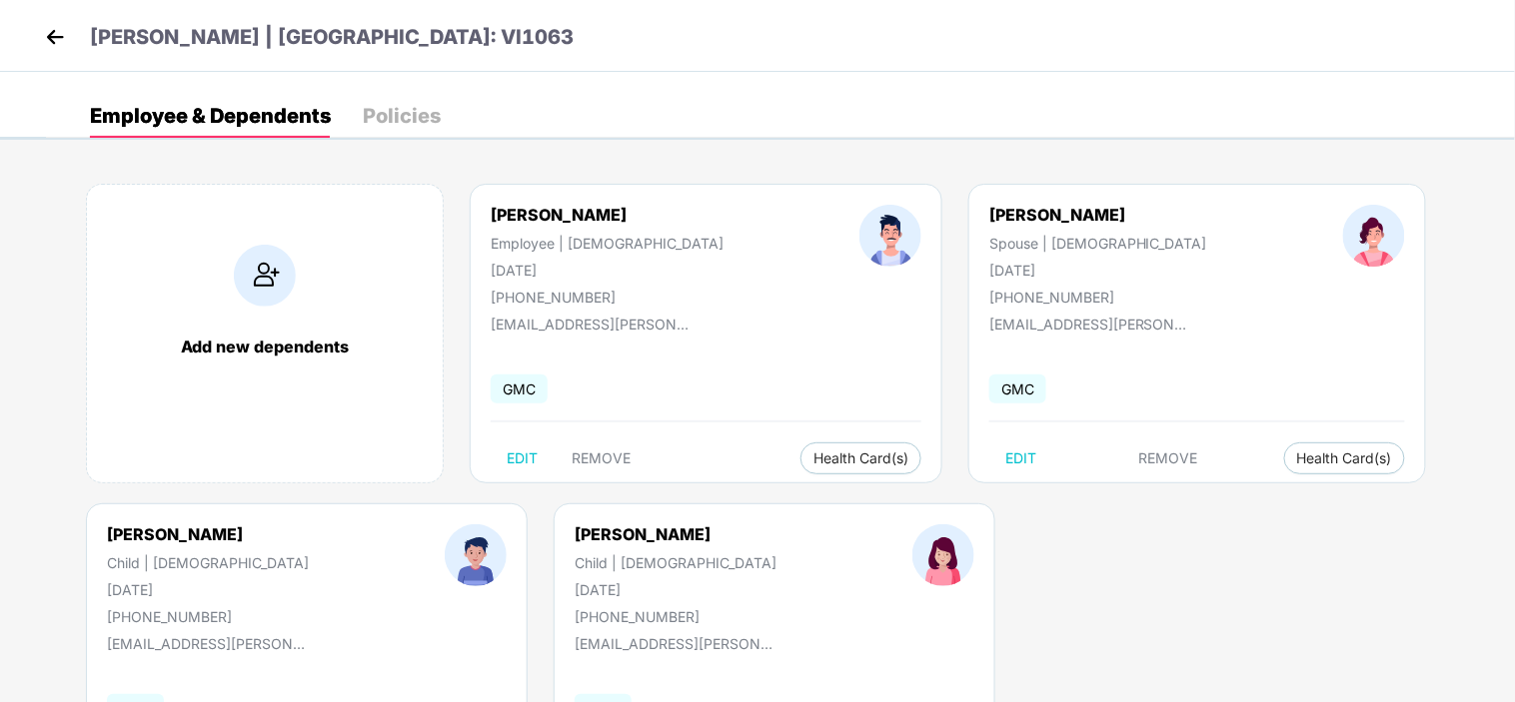
click at [42, 36] on img at bounding box center [55, 37] width 30 height 30
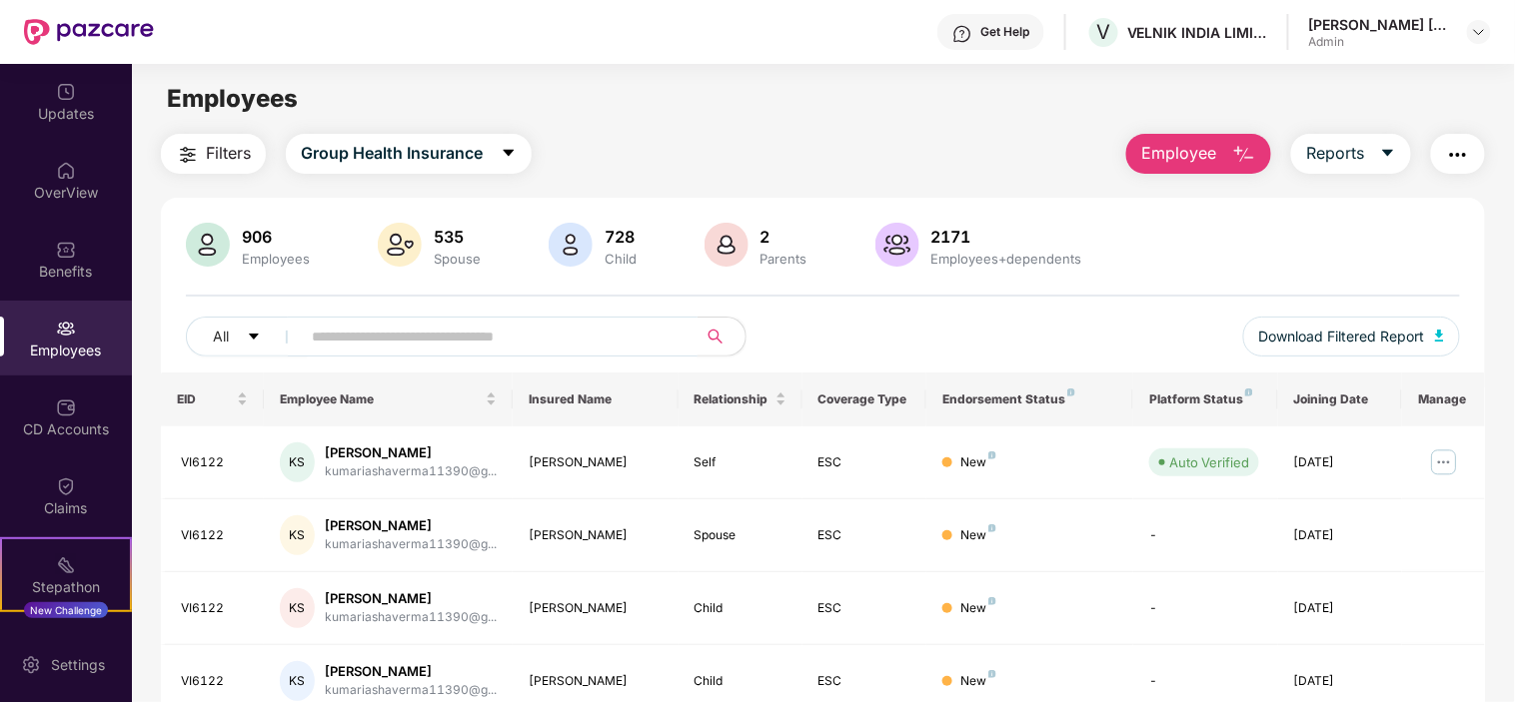
click at [458, 346] on input "text" at bounding box center [491, 337] width 359 height 30
paste input "******"
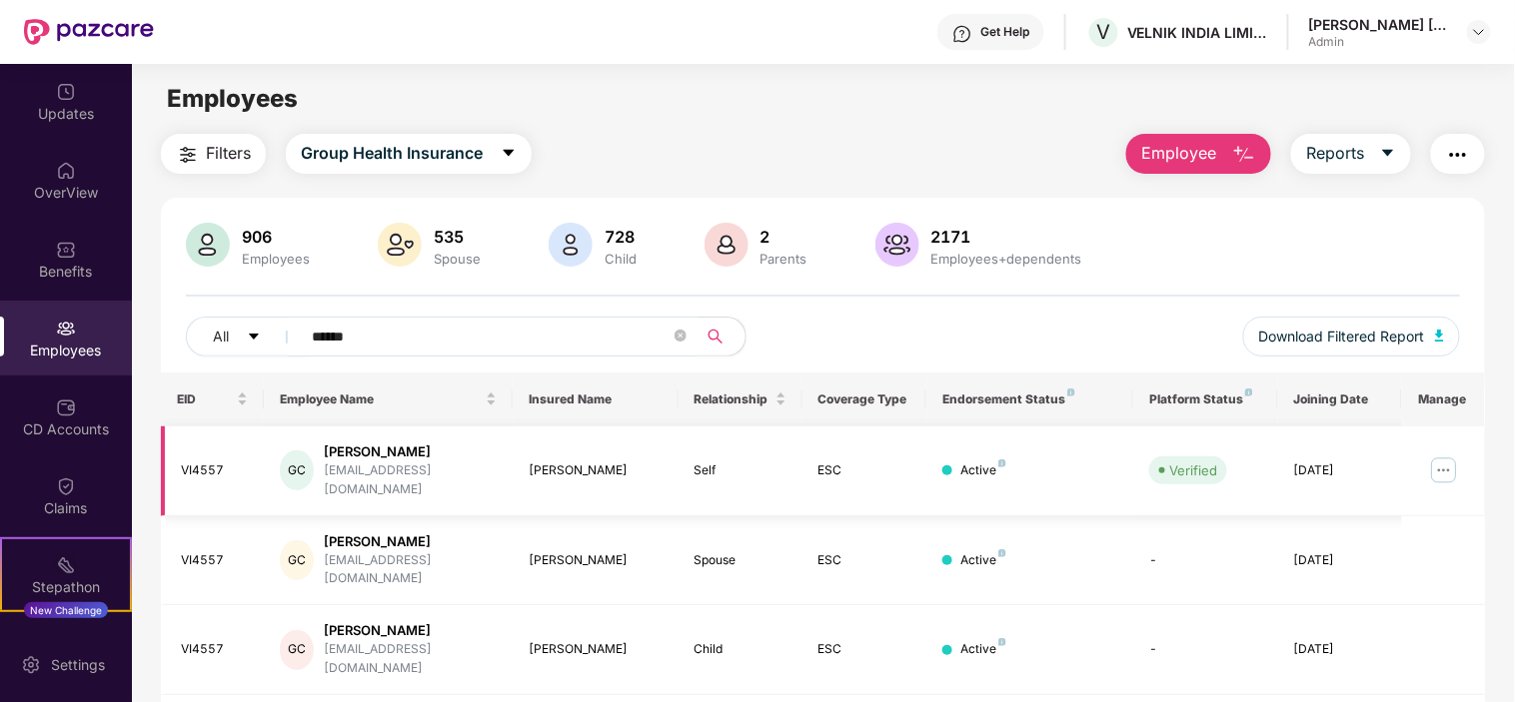
type input "******"
click at [1437, 458] on img at bounding box center [1444, 471] width 32 height 32
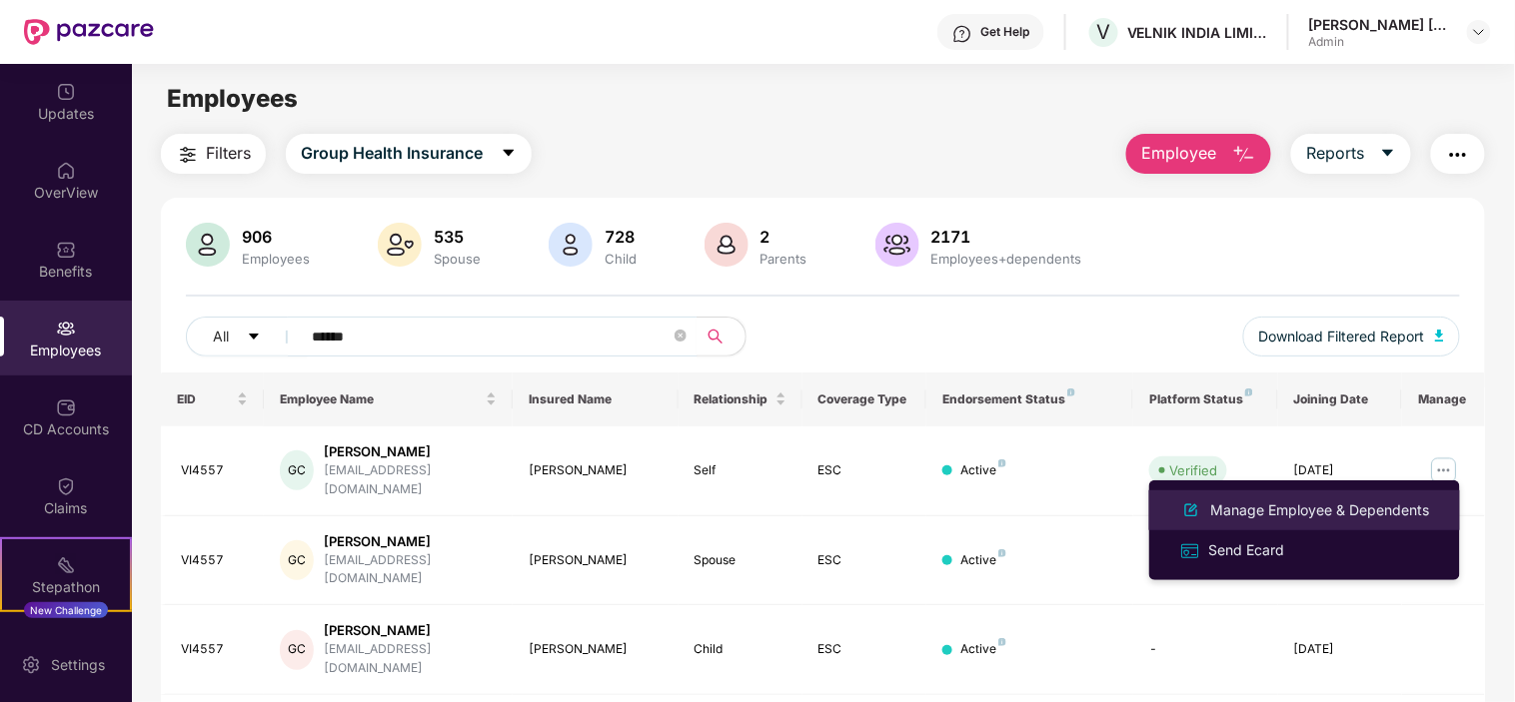
click at [1219, 500] on div "Manage Employee & Dependents" at bounding box center [1320, 511] width 227 height 22
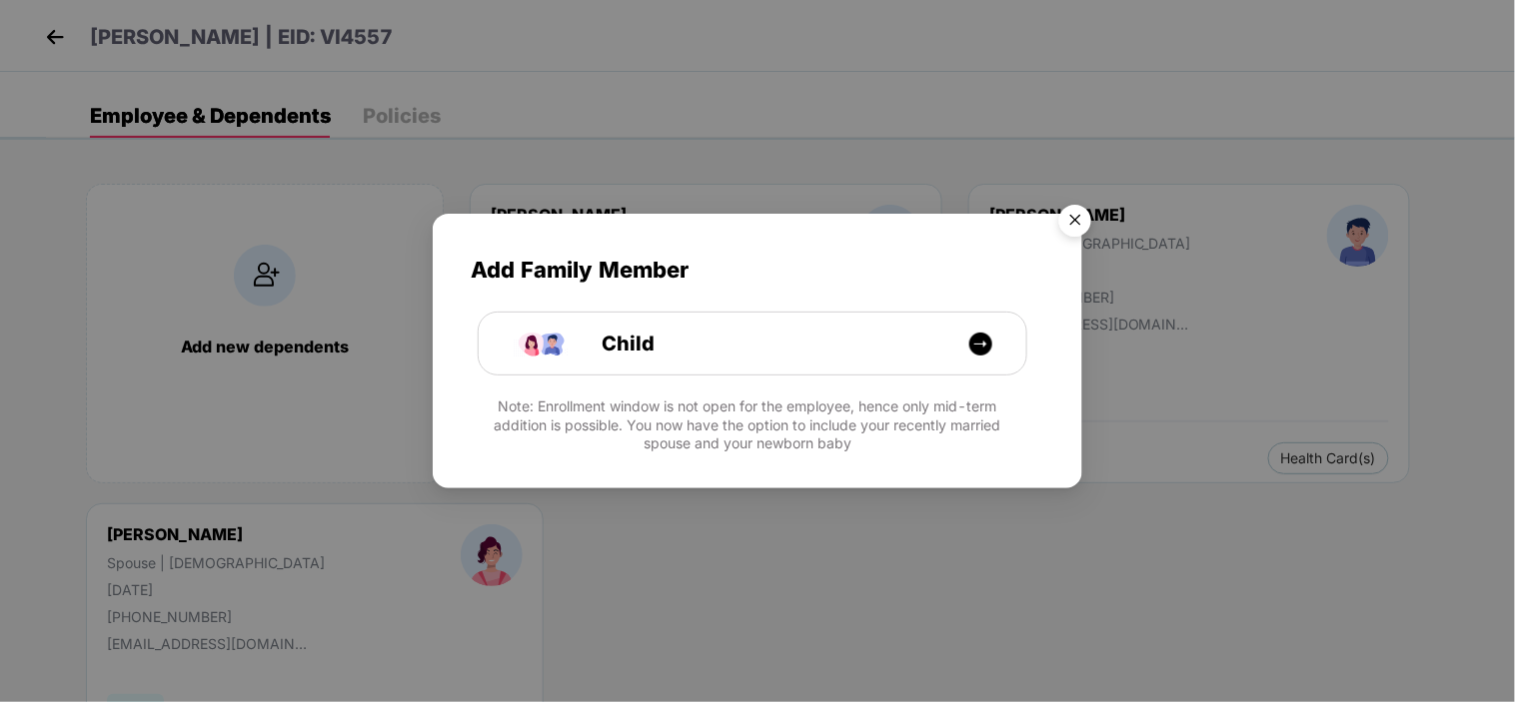
click at [1079, 217] on img "Close" at bounding box center [1075, 224] width 56 height 56
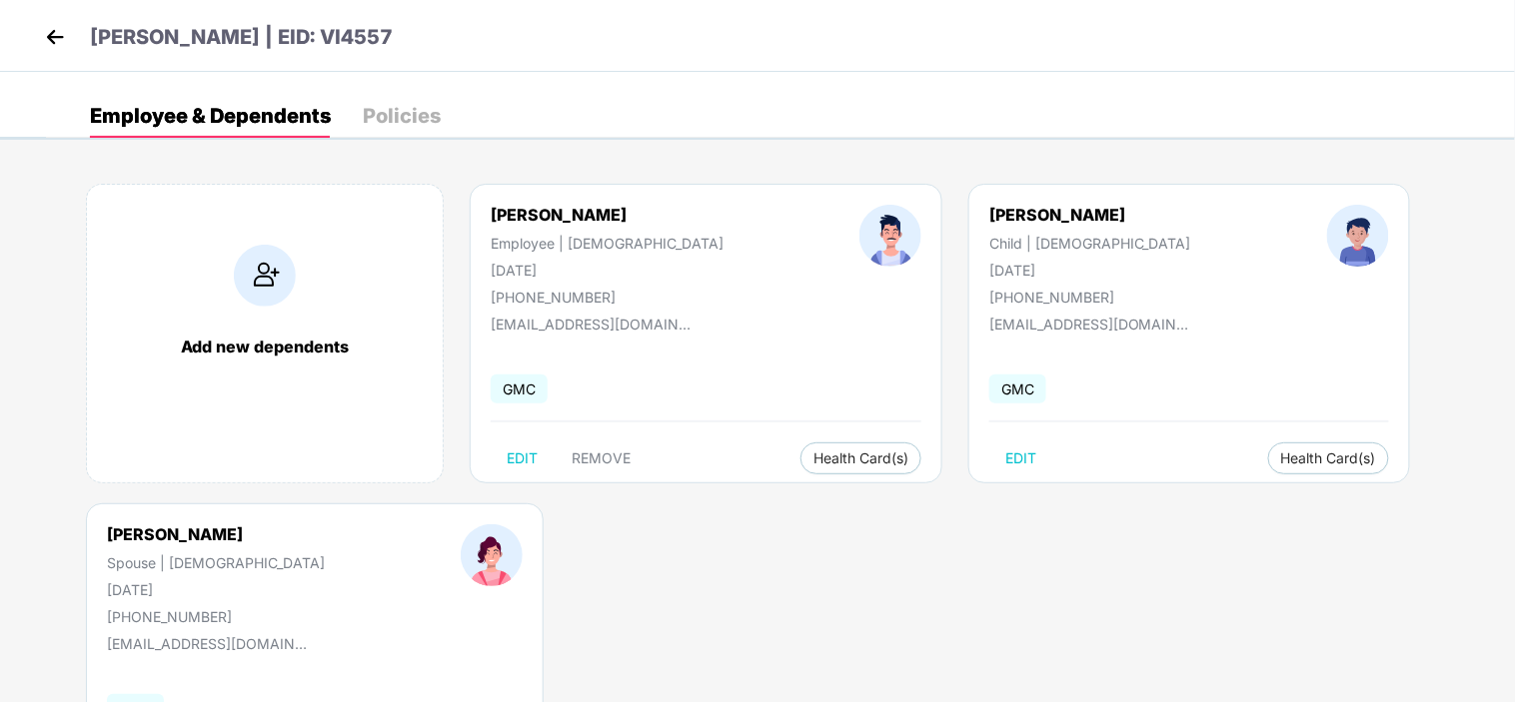
click at [1059, 614] on div "Add new dependents Girjesh Chouhan Employee | Male 01 Oct 1990 +919589799919 gc…" at bounding box center [780, 503] width 1469 height 699
click at [71, 36] on header "Girjesh Chouhan | EID: VI4557" at bounding box center [216, 40] width 353 height 36
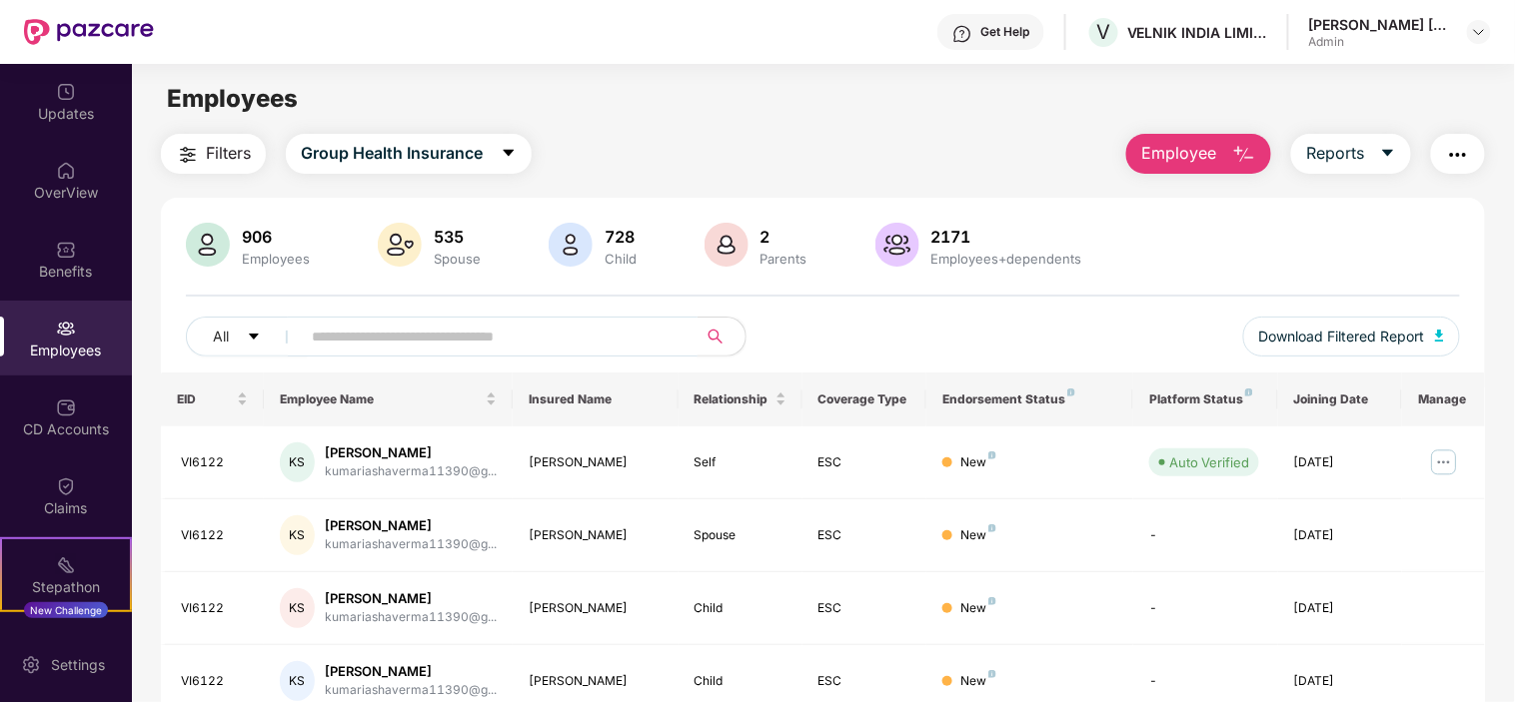
click at [395, 330] on input "text" at bounding box center [491, 337] width 359 height 30
paste input "******"
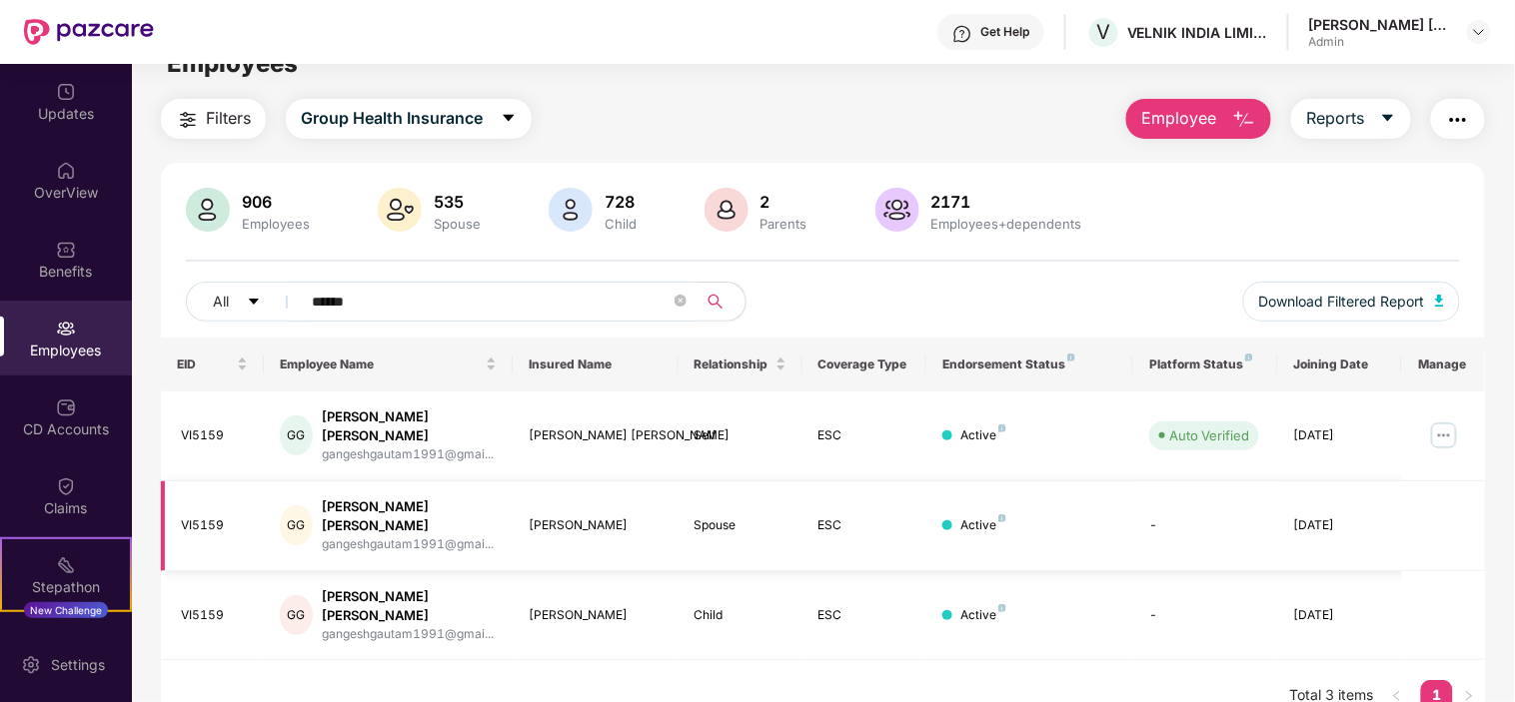
scroll to position [64, 0]
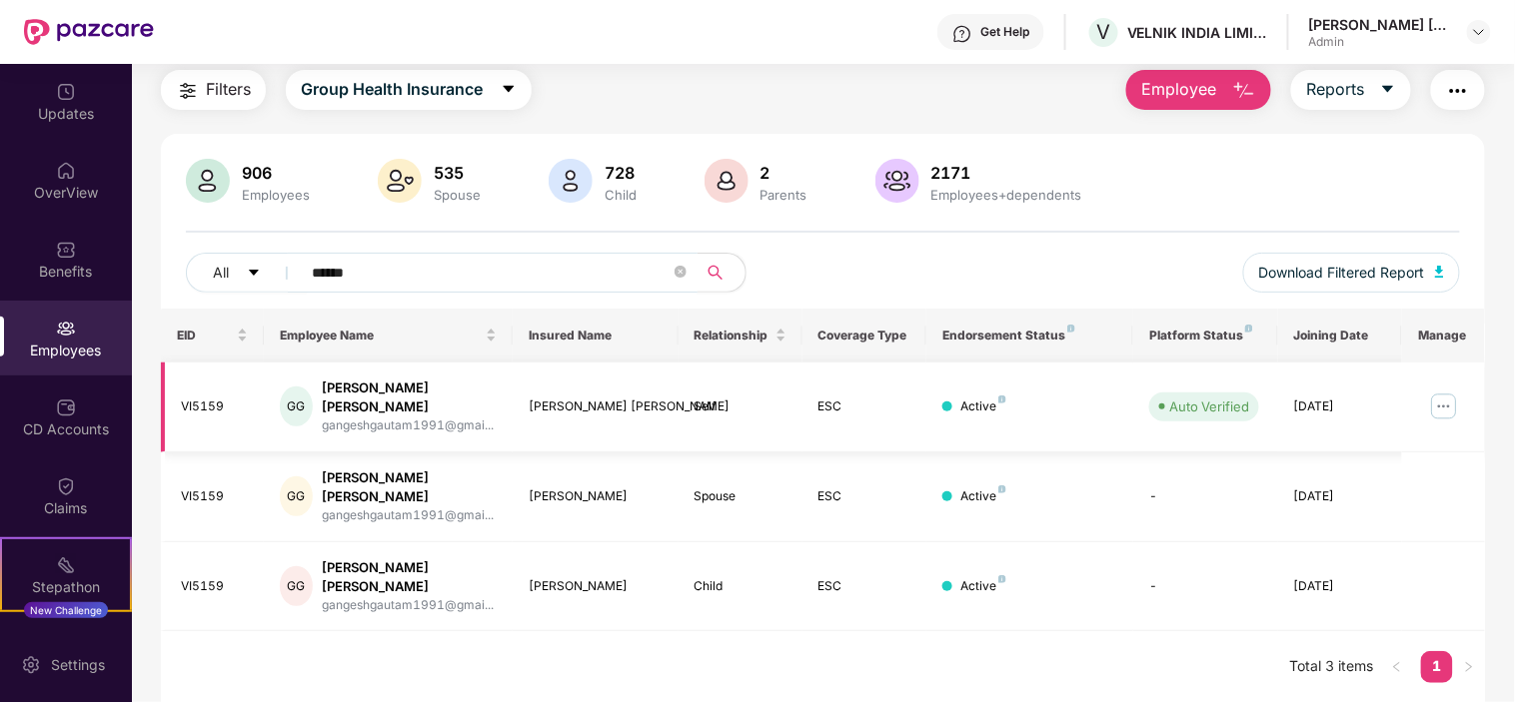
type input "******"
click at [1440, 391] on img at bounding box center [1444, 407] width 32 height 32
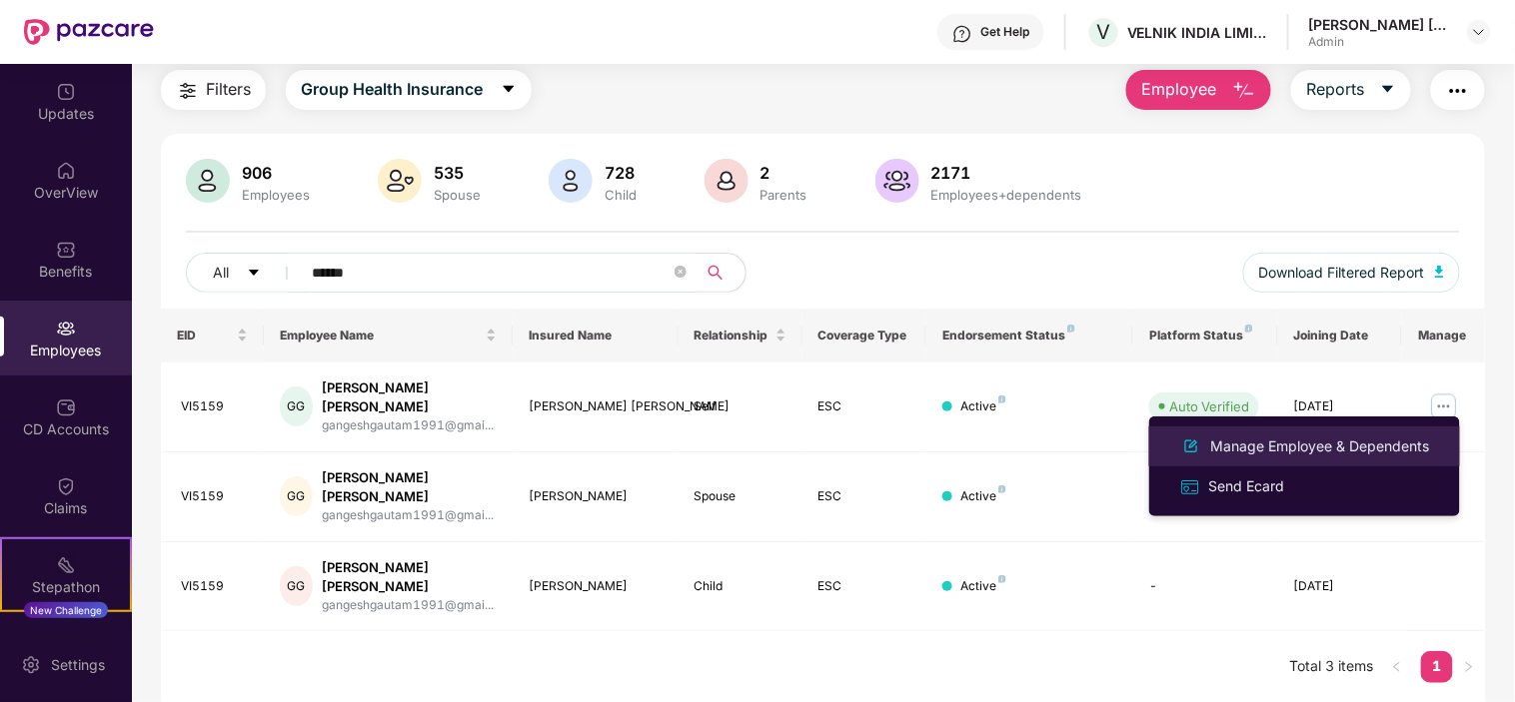
click at [1250, 451] on div "Manage Employee & Dependents" at bounding box center [1320, 447] width 227 height 22
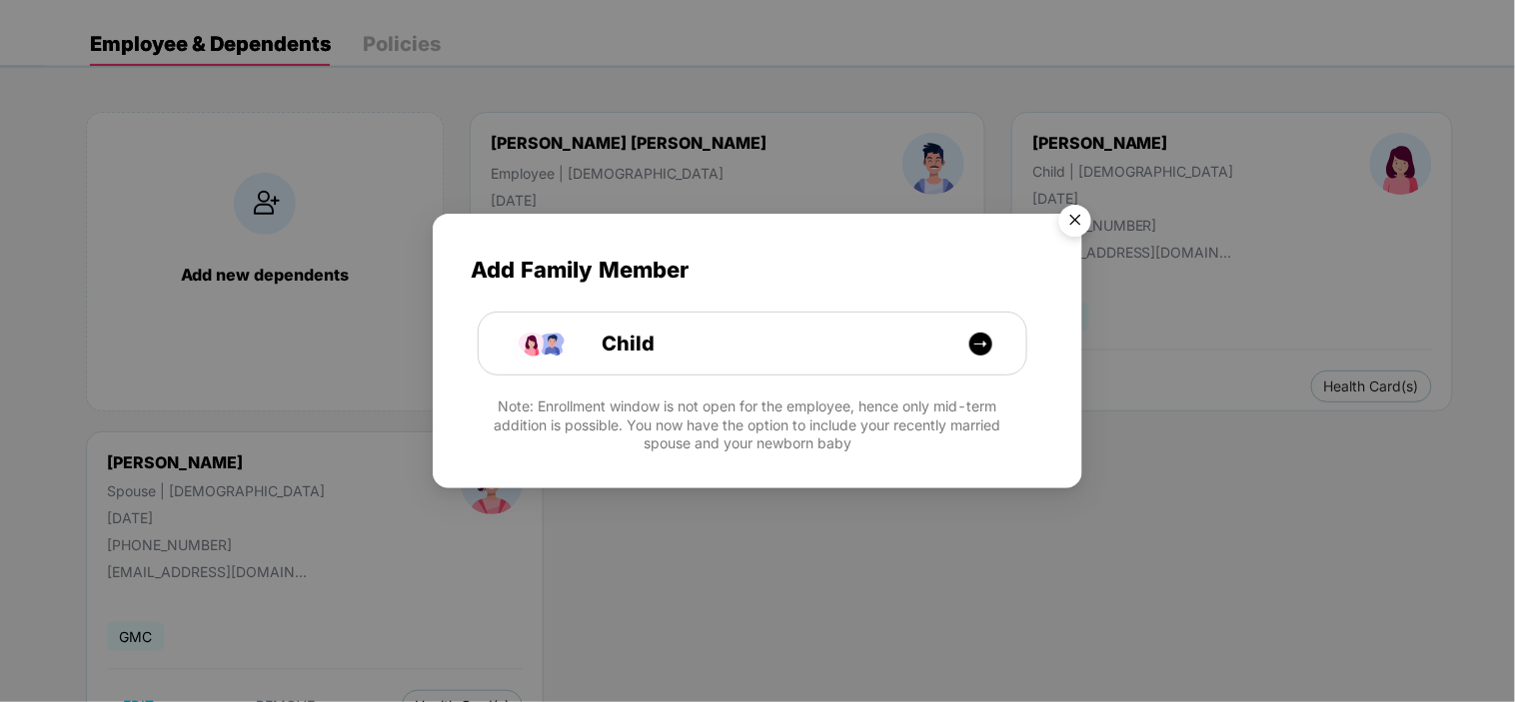
scroll to position [111, 0]
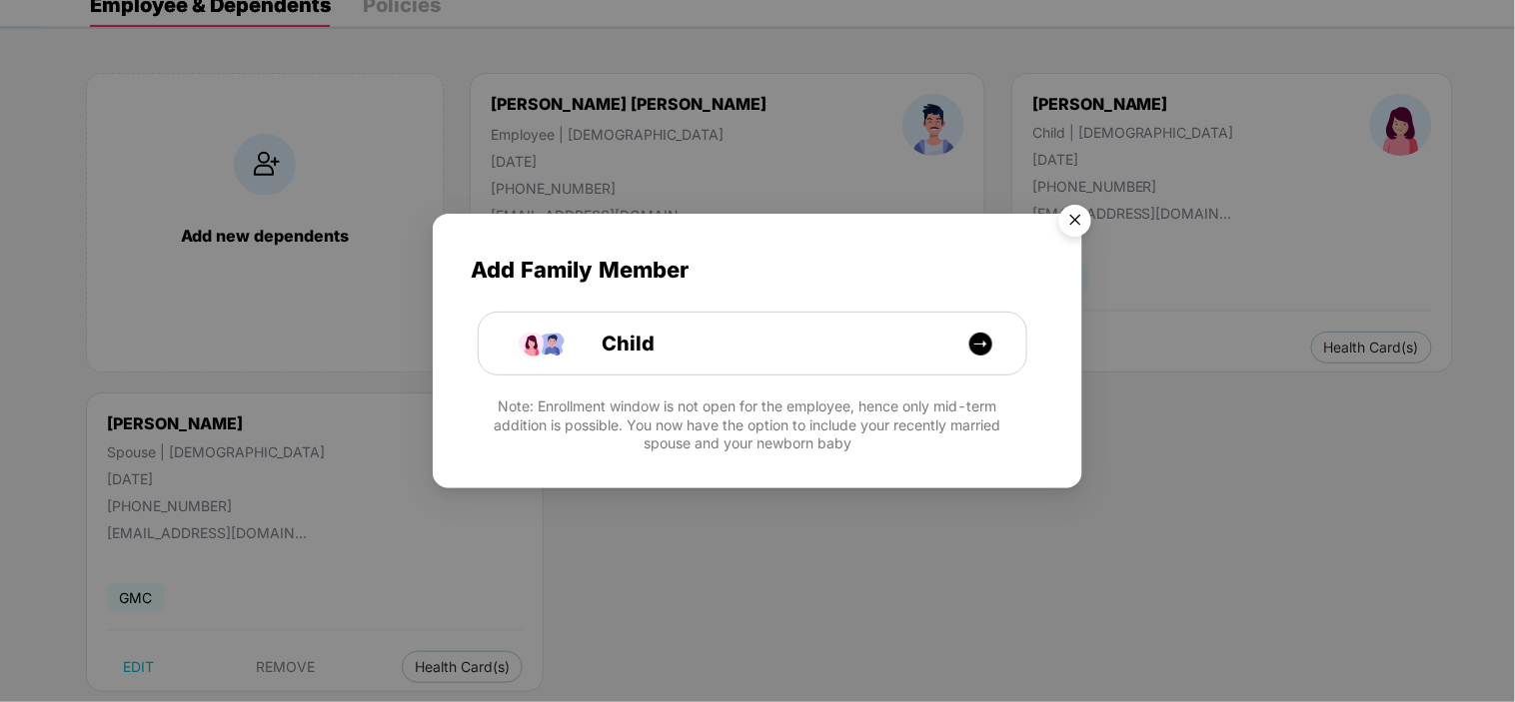
click at [1079, 217] on img "Close" at bounding box center [1075, 224] width 56 height 56
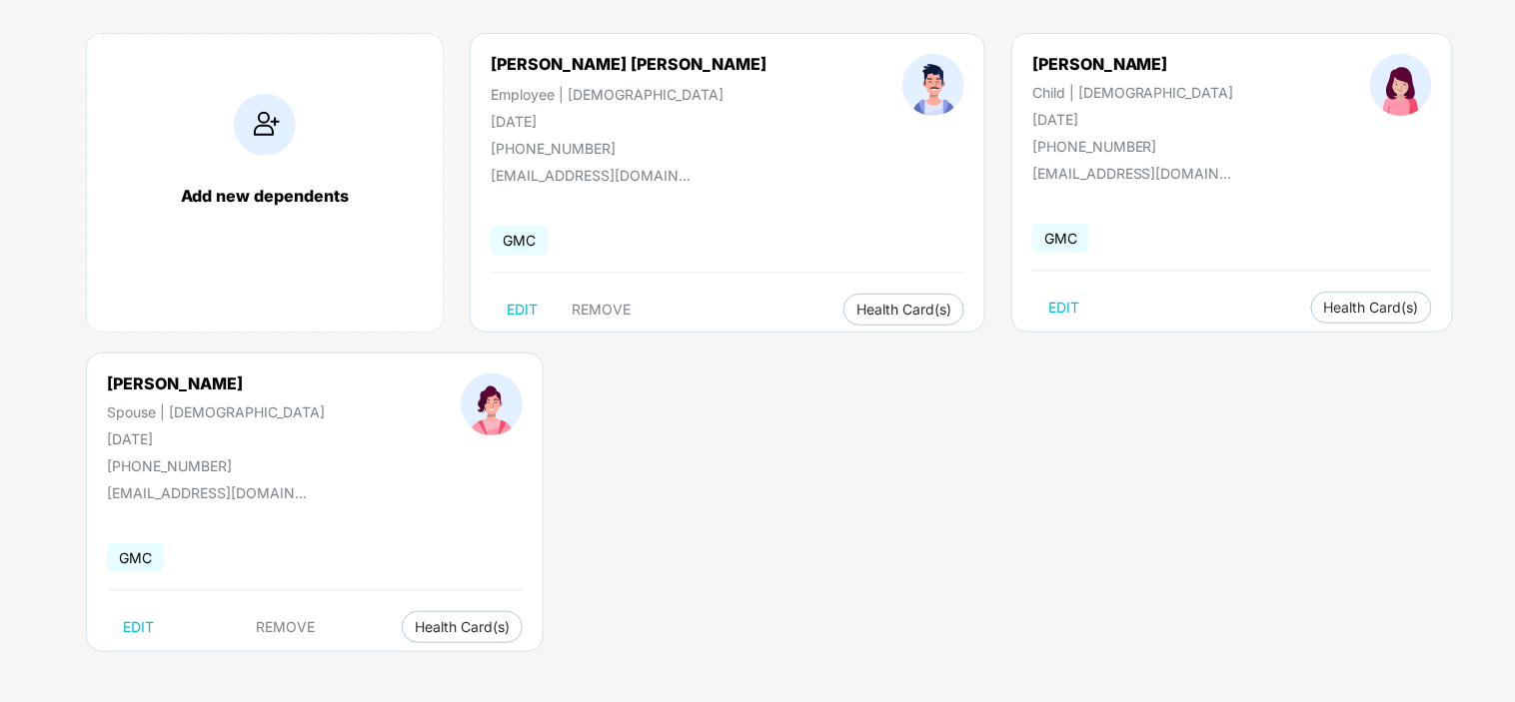
scroll to position [0, 0]
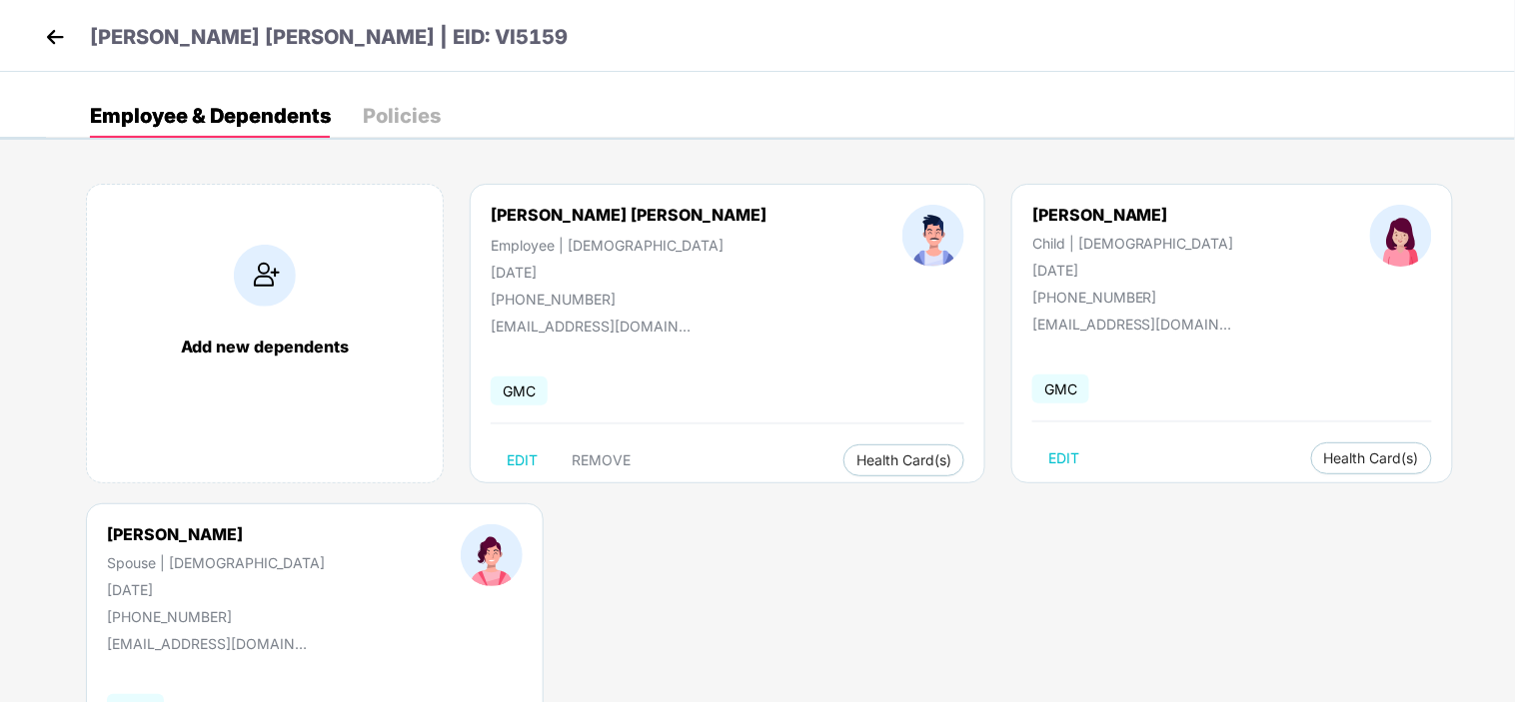
click at [47, 36] on img at bounding box center [55, 37] width 30 height 30
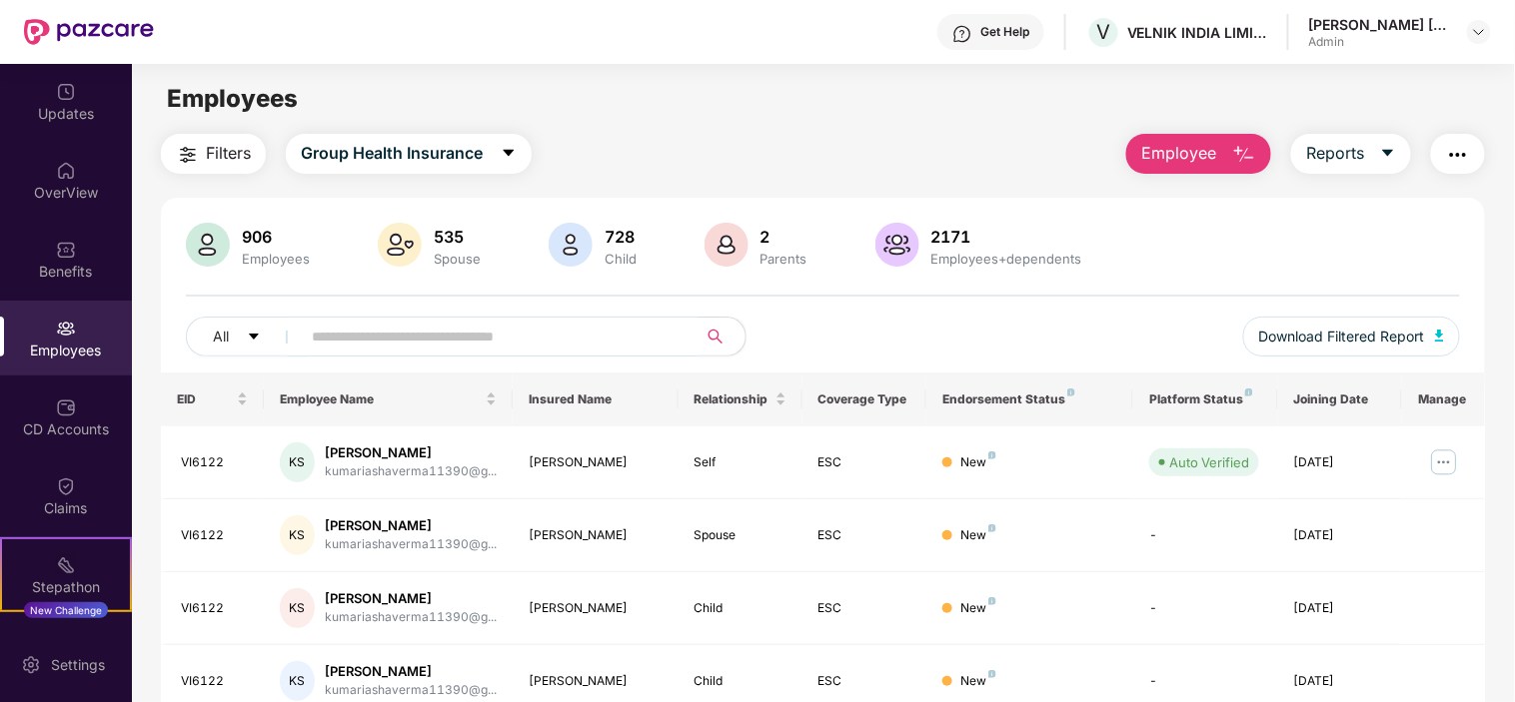
click at [427, 352] on span at bounding box center [493, 337] width 410 height 40
paste input "******"
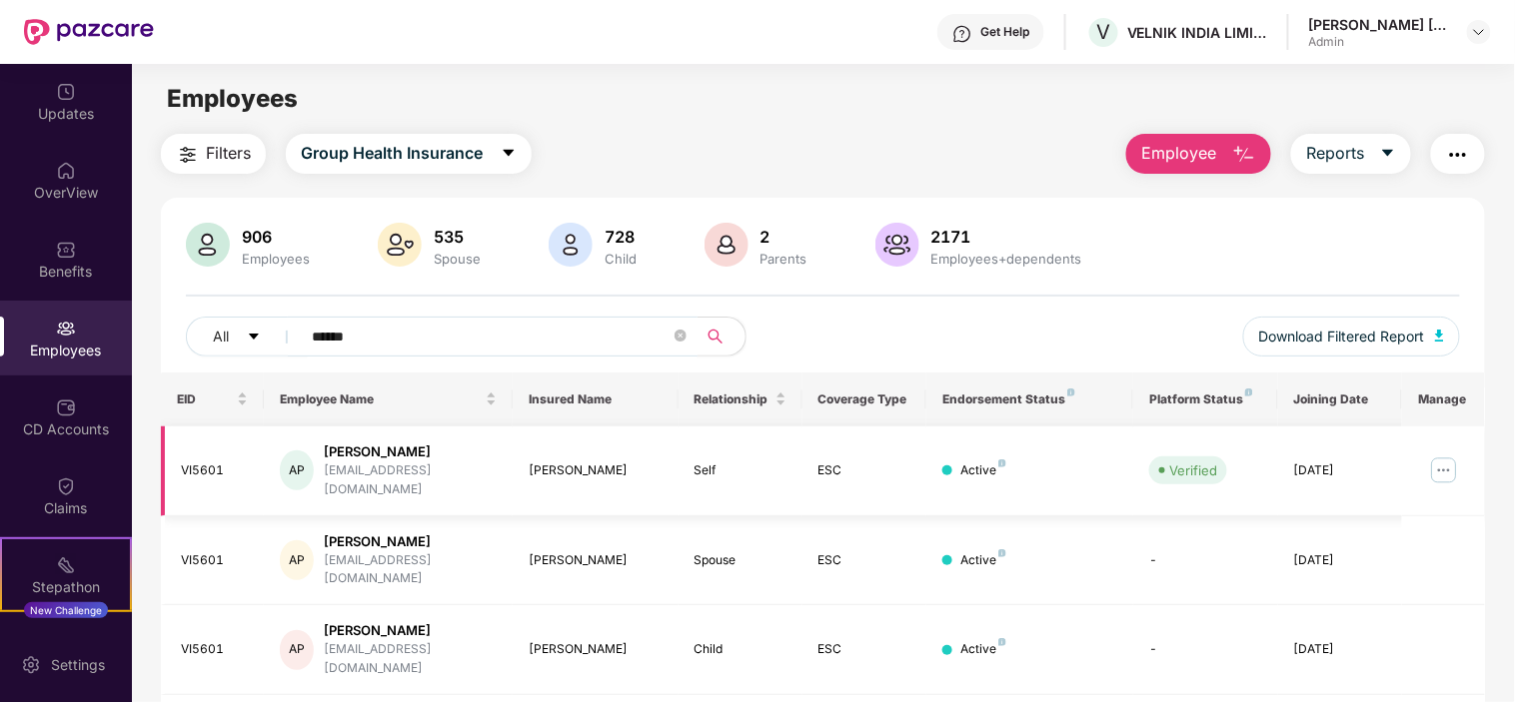
type input "******"
click at [1444, 471] on img at bounding box center [1444, 471] width 32 height 32
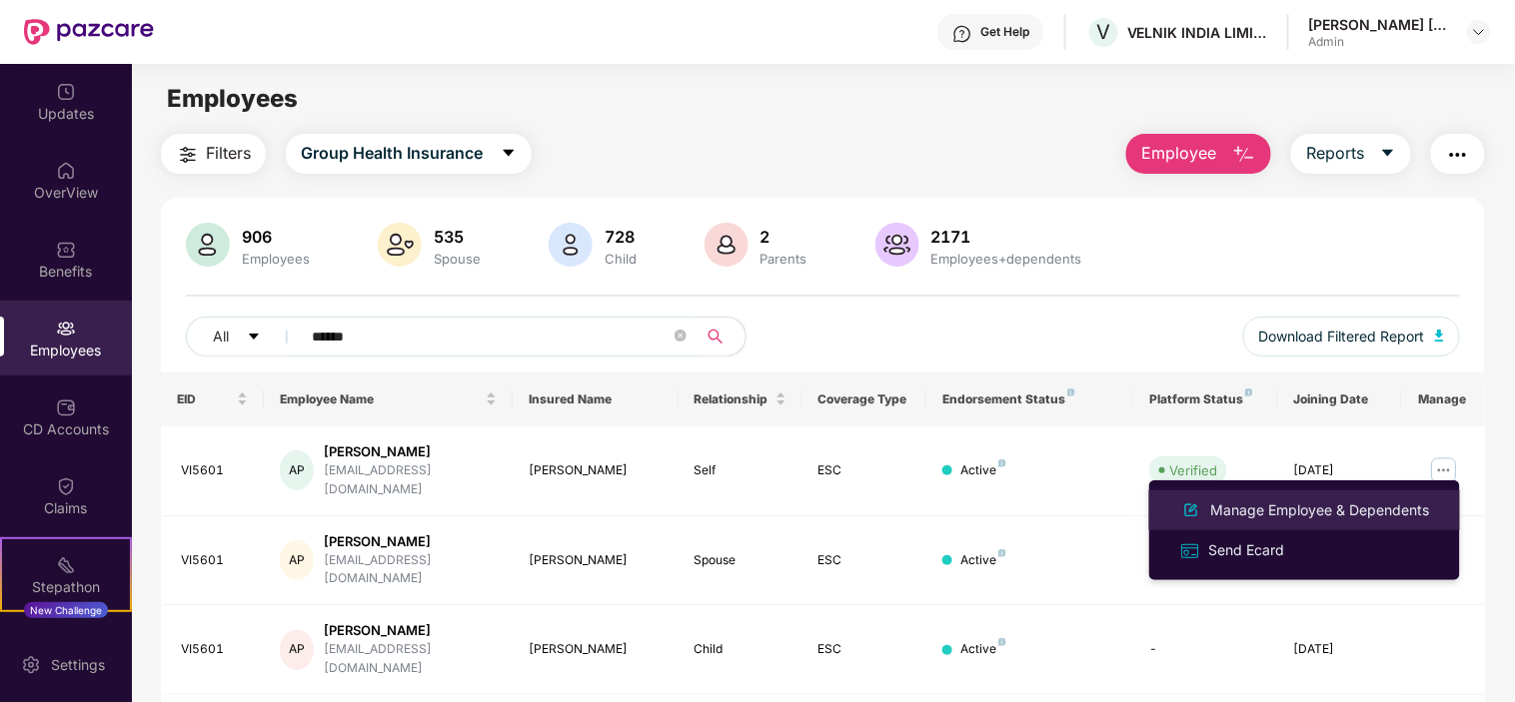
click at [1252, 506] on div "Manage Employee & Dependents" at bounding box center [1320, 511] width 227 height 22
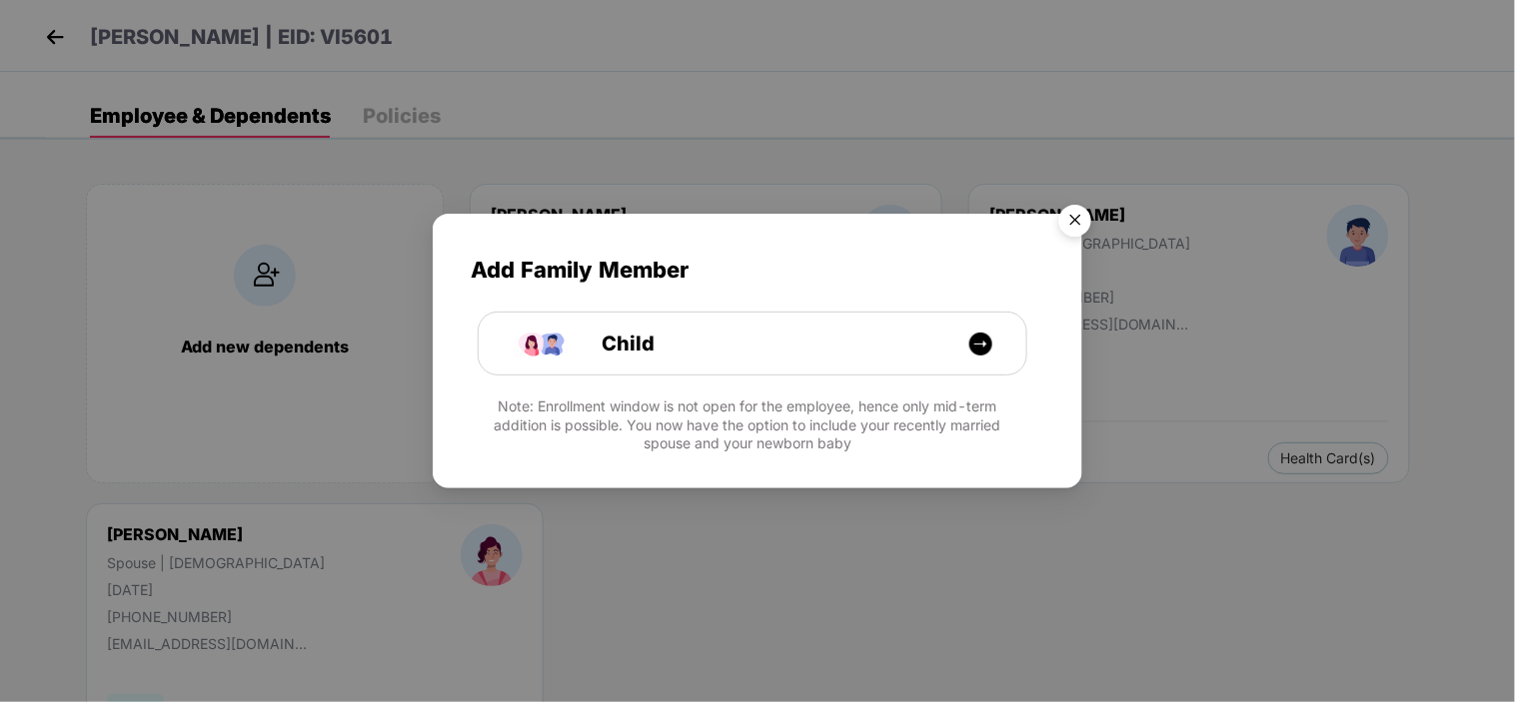
click at [1072, 228] on img "Close" at bounding box center [1075, 224] width 56 height 56
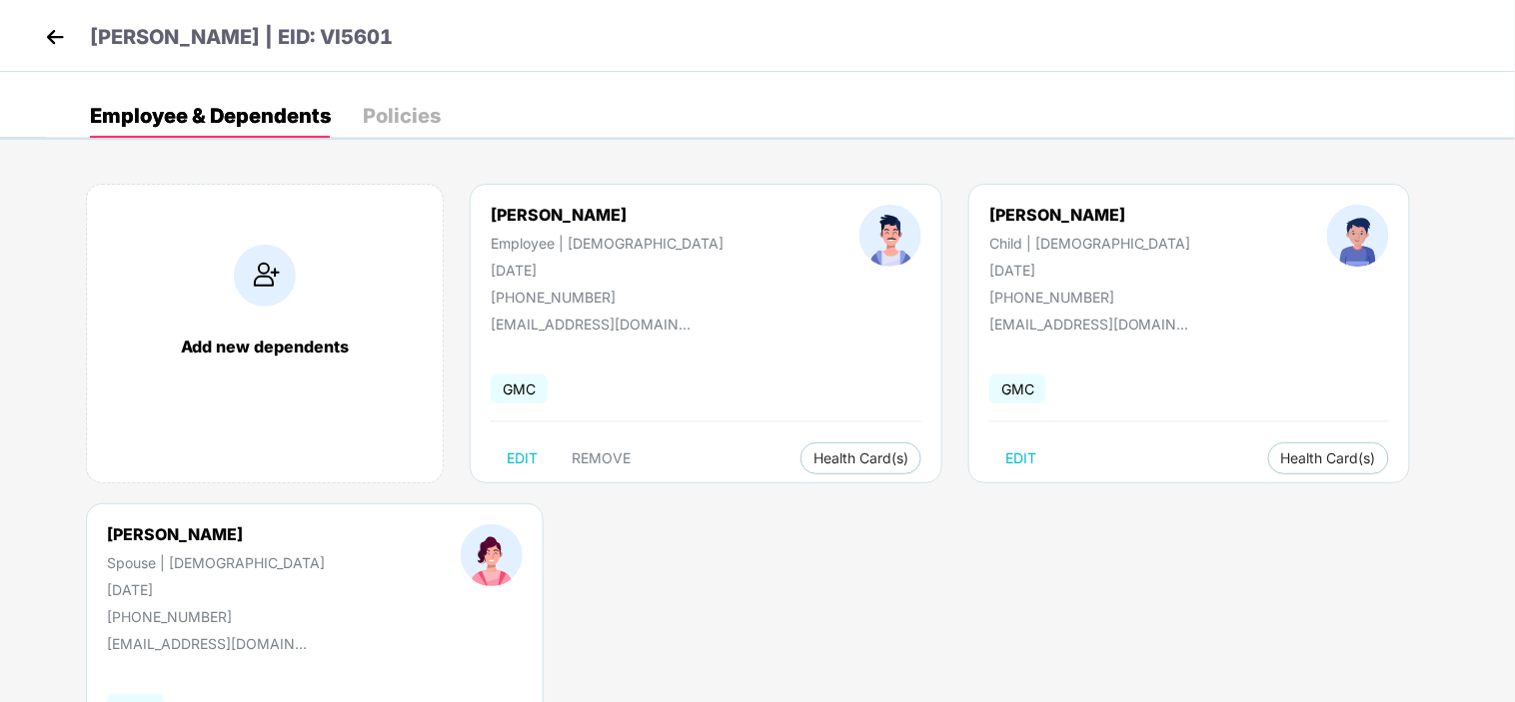
click at [50, 34] on img at bounding box center [55, 37] width 30 height 30
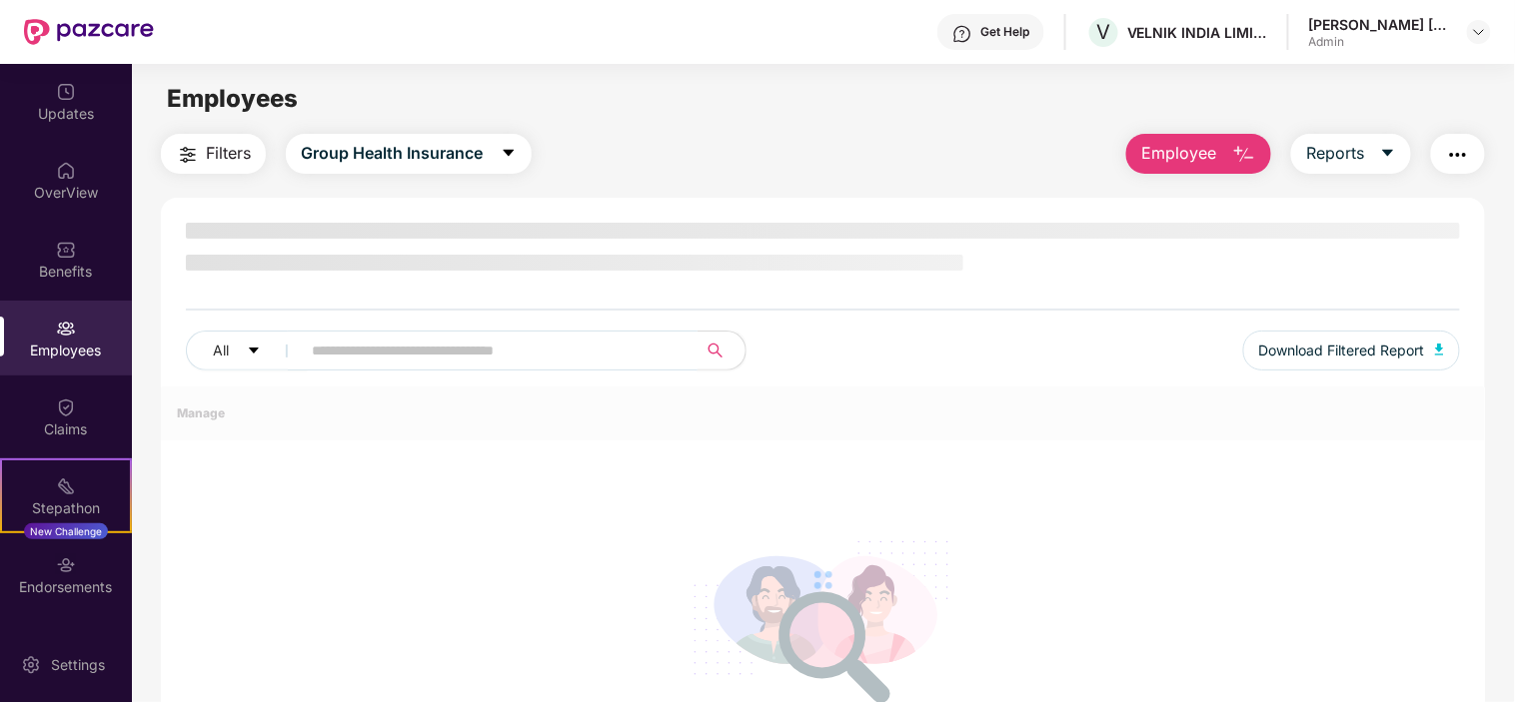
click at [450, 351] on input "text" at bounding box center [491, 351] width 359 height 30
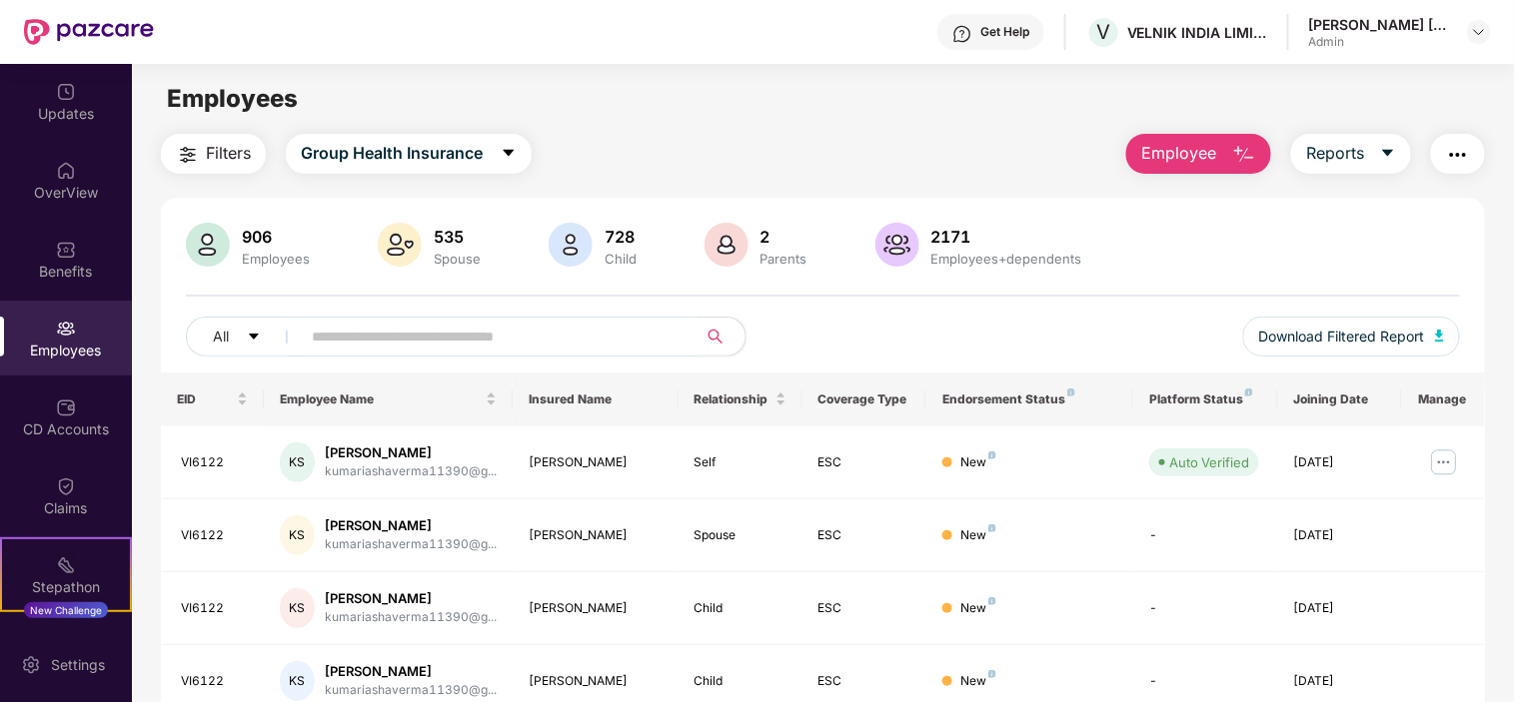
paste input "******"
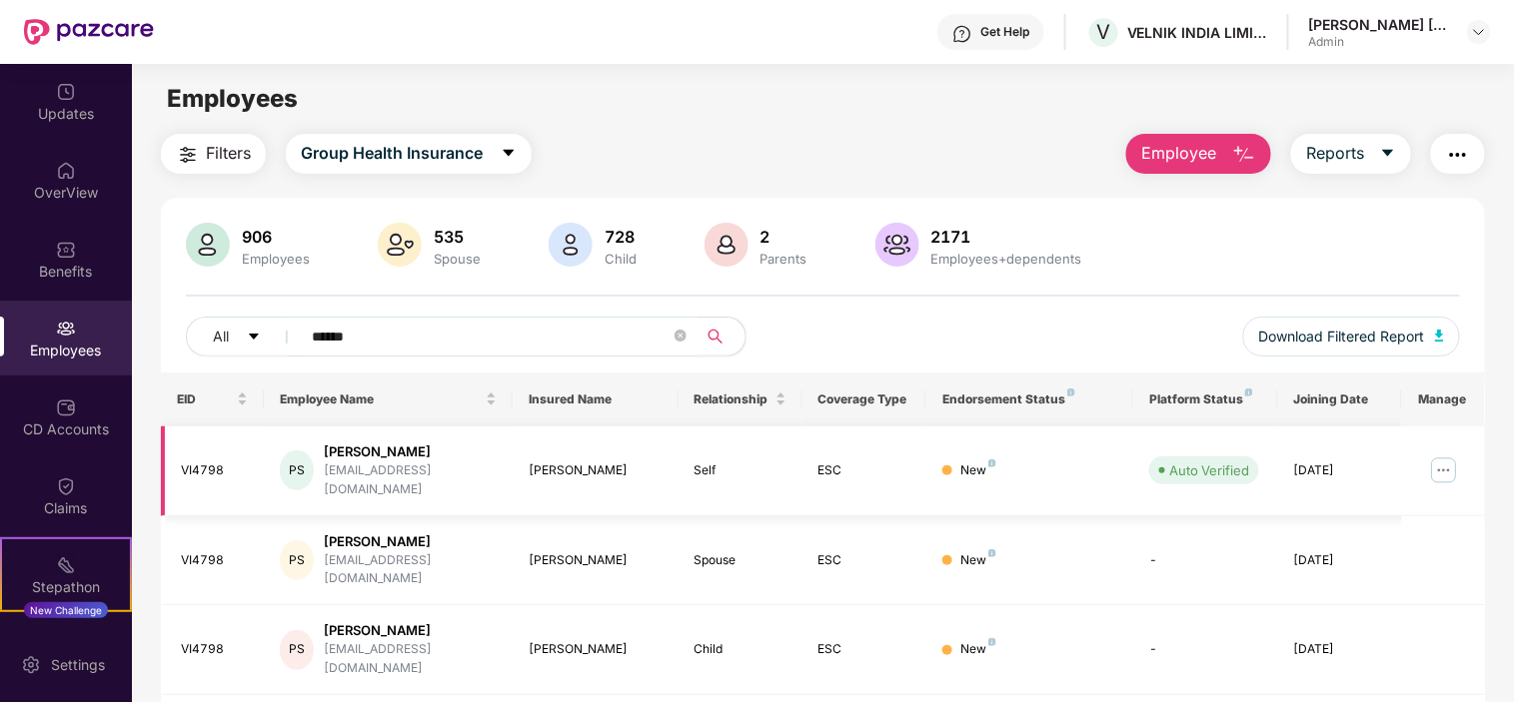
type input "******"
click at [1450, 473] on img at bounding box center [1444, 471] width 32 height 32
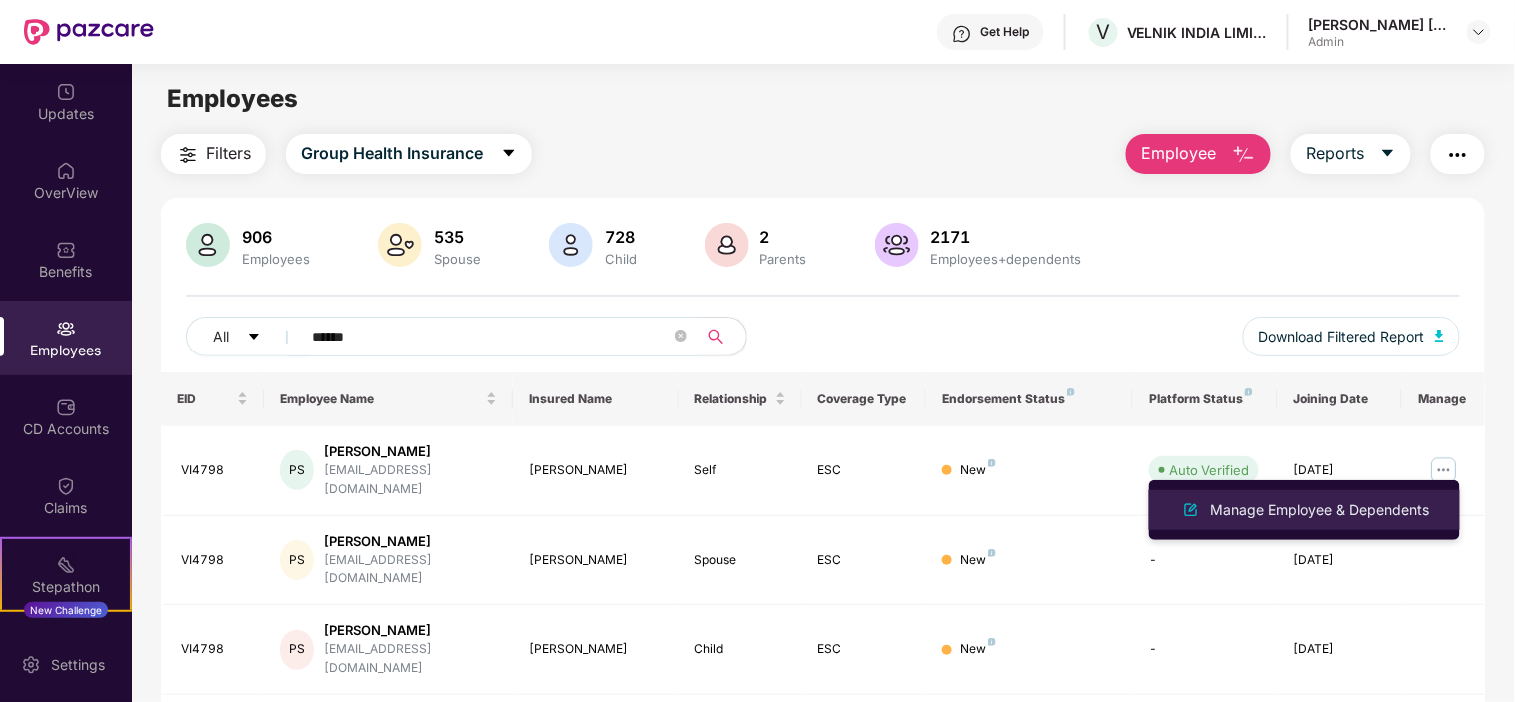
click at [1336, 517] on div "Manage Employee & Dependents" at bounding box center [1320, 511] width 227 height 22
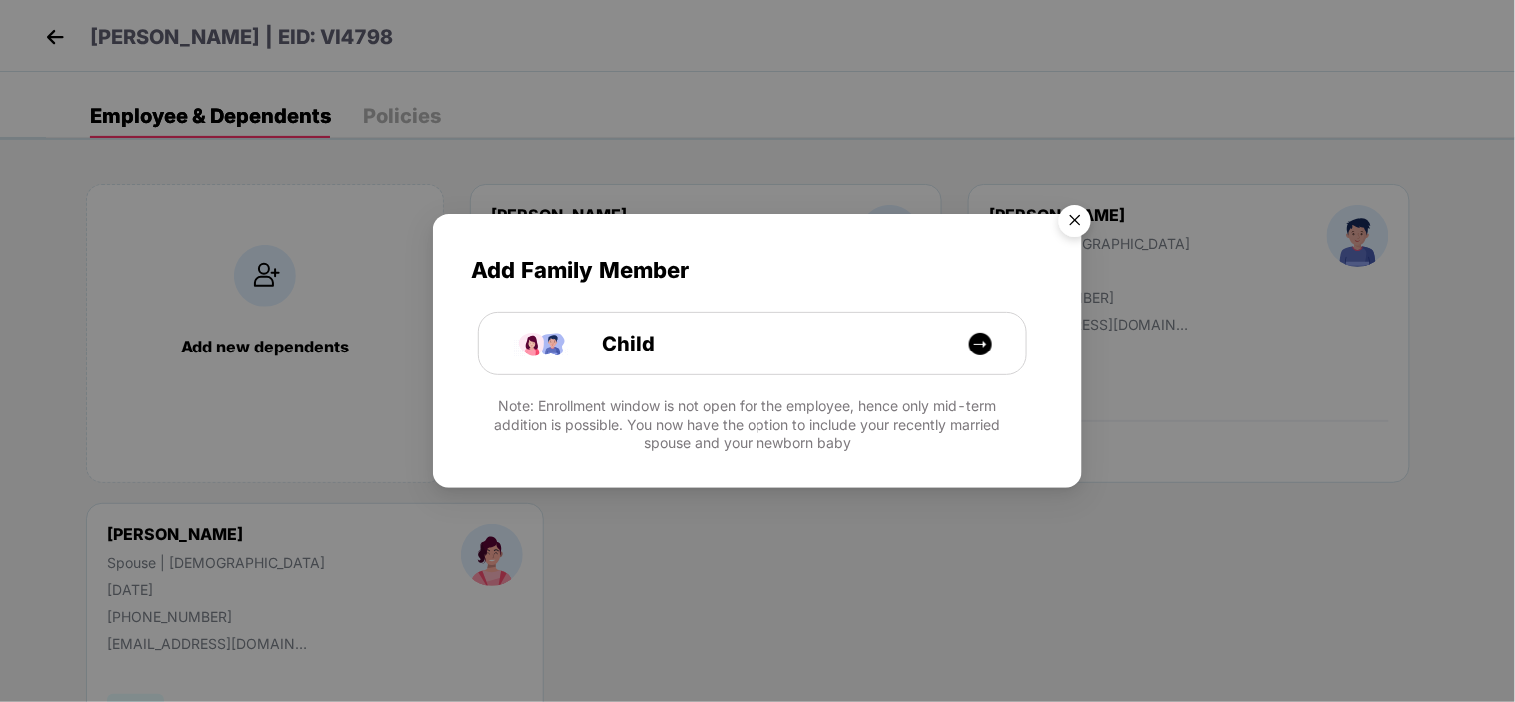
click at [1077, 234] on img "Close" at bounding box center [1075, 224] width 56 height 56
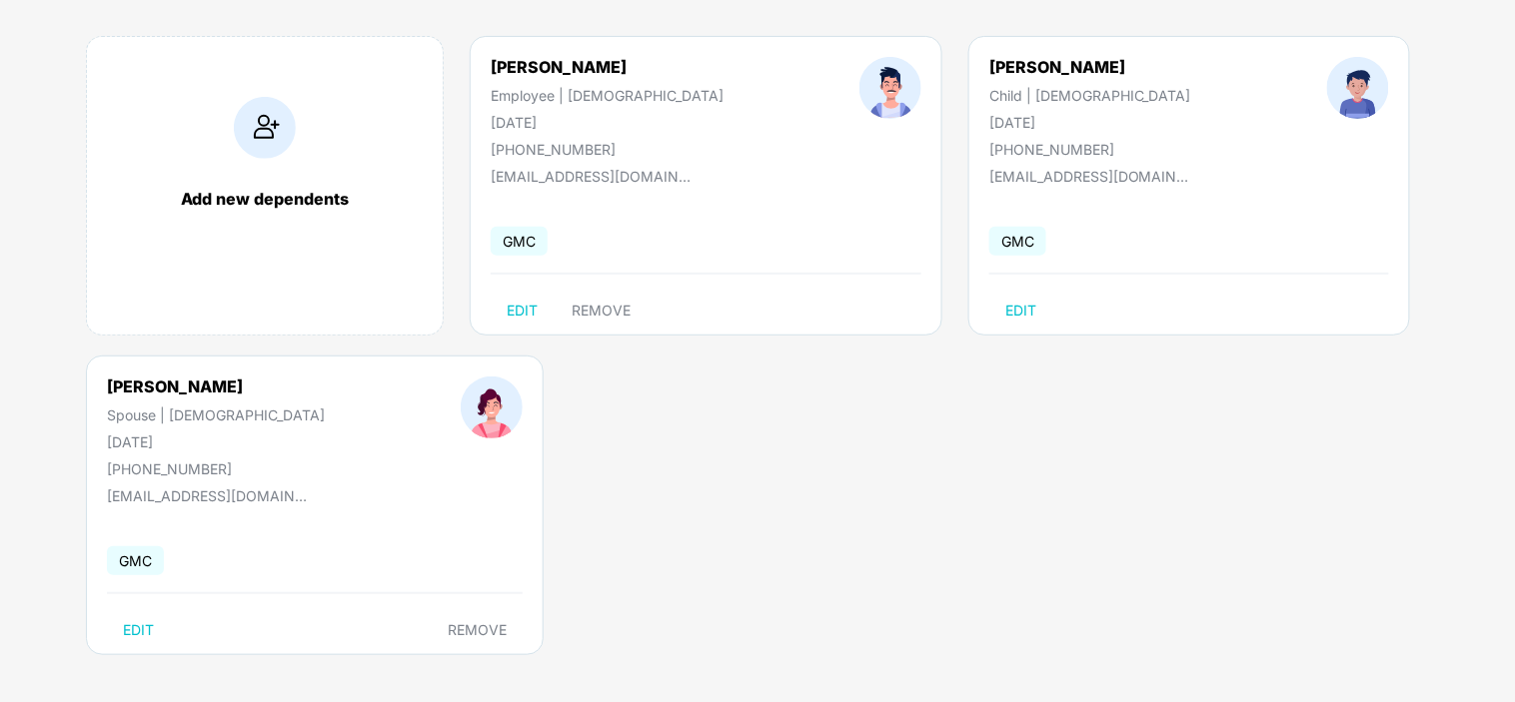
scroll to position [151, 0]
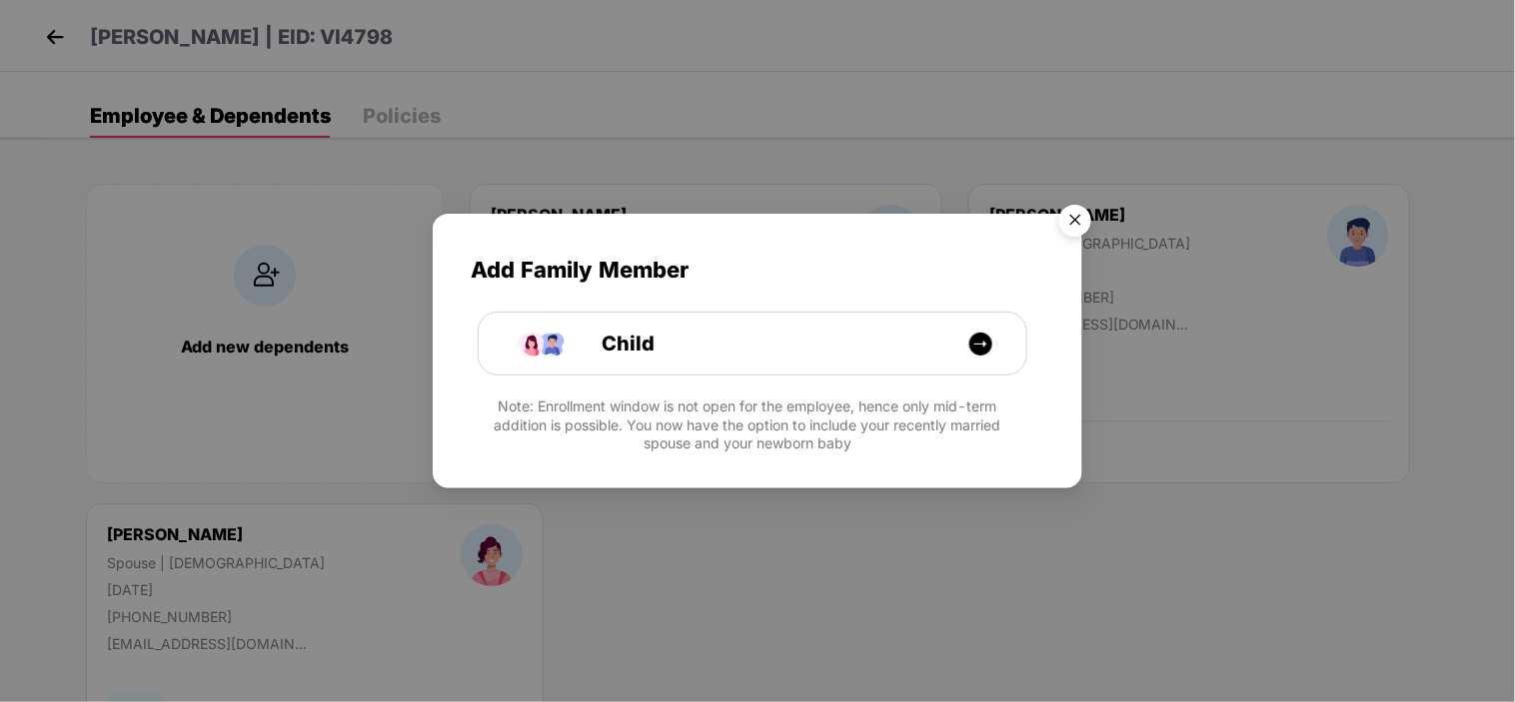
click at [1087, 215] on img "Close" at bounding box center [1075, 224] width 56 height 56
